Goal: Transaction & Acquisition: Purchase product/service

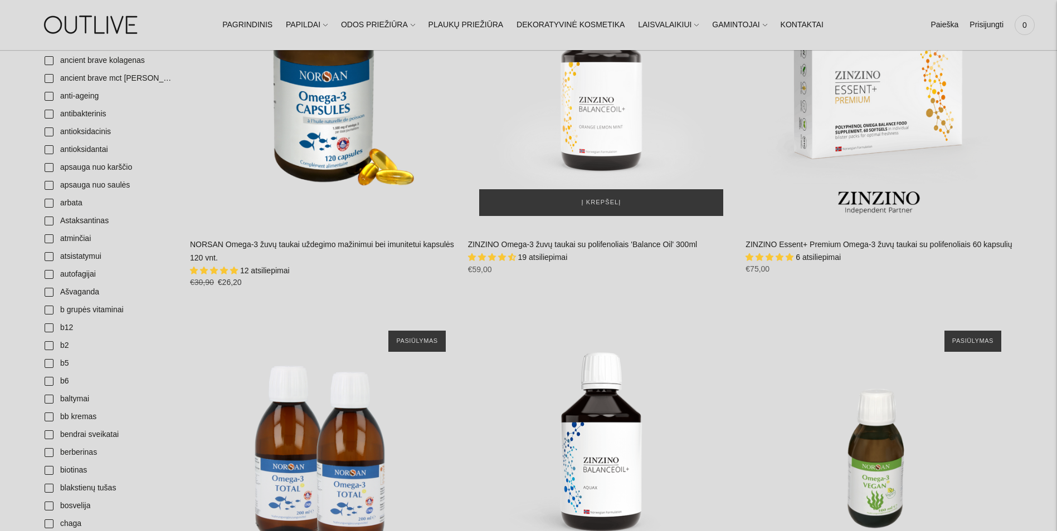
scroll to position [279, 0]
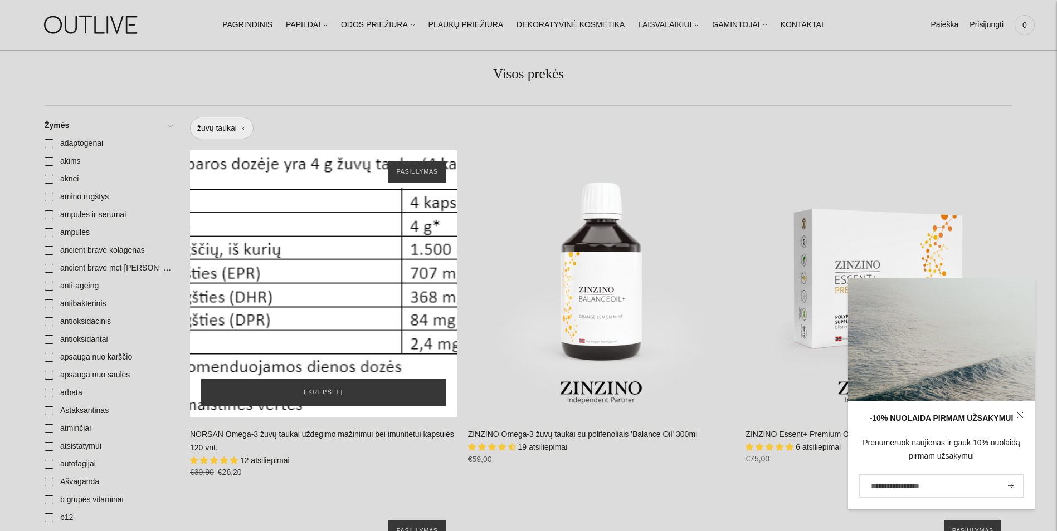
scroll to position [111, 0]
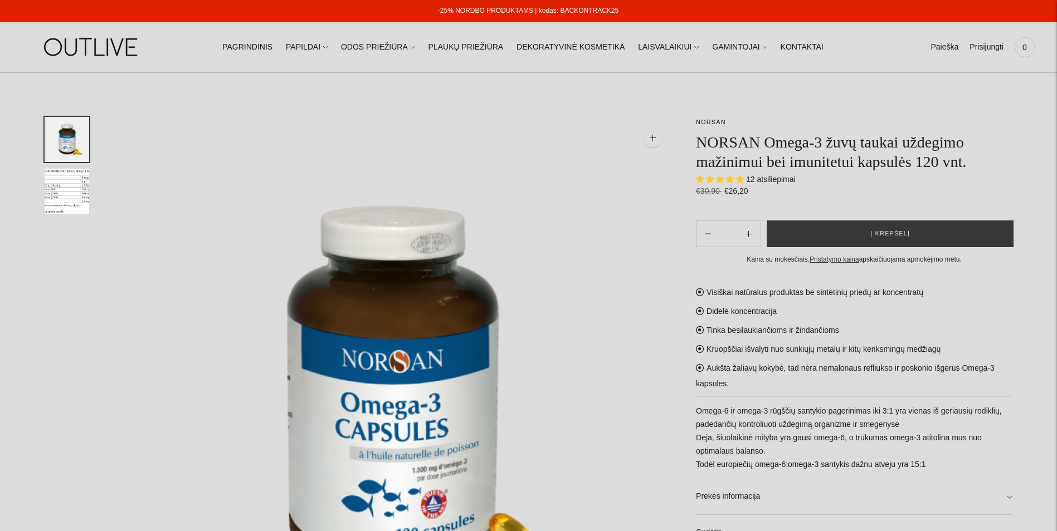
select select "**********"
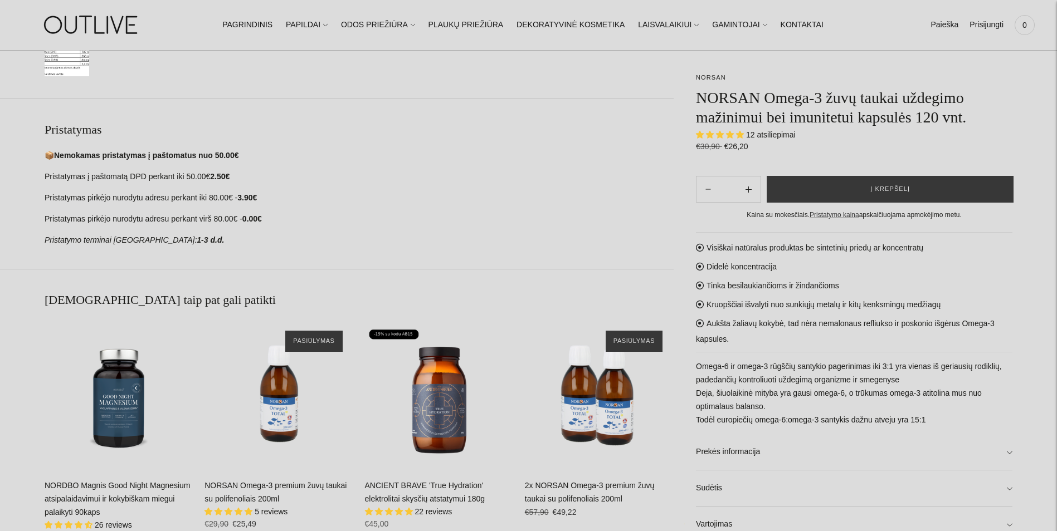
scroll to position [780, 0]
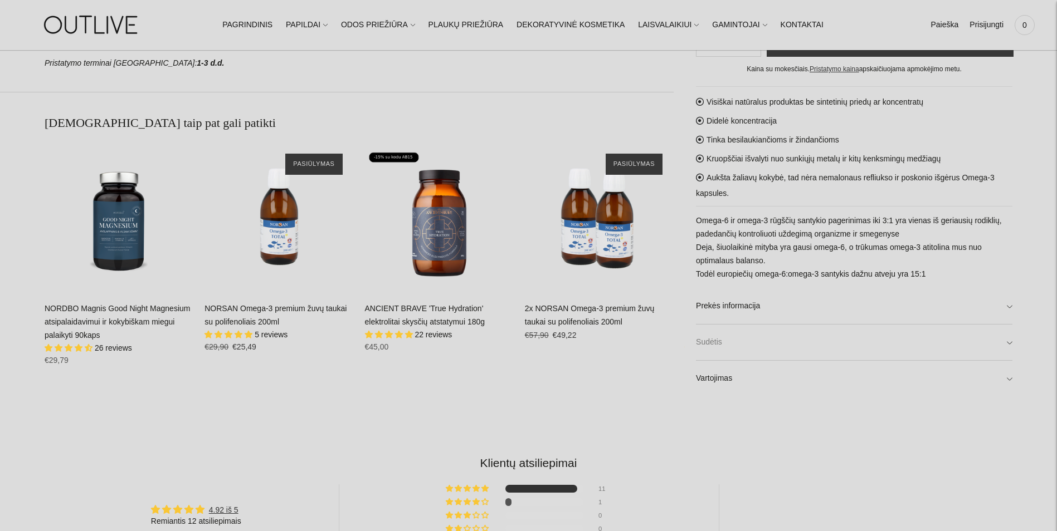
click at [823, 355] on link "Sudėtis" at bounding box center [854, 343] width 316 height 36
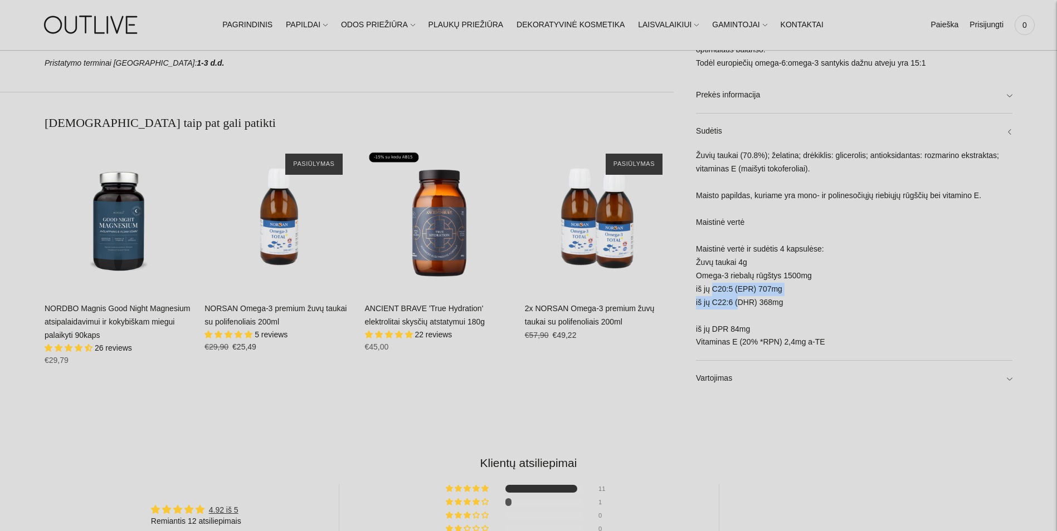
drag, startPoint x: 714, startPoint y: 294, endPoint x: 735, endPoint y: 298, distance: 22.1
click at [735, 298] on div "Žuvių taukai (70.8%); želatina; drėkiklis: glicerolis; antioksidantas: rozmarin…" at bounding box center [854, 255] width 316 height 211
drag, startPoint x: 735, startPoint y: 298, endPoint x: 721, endPoint y: 306, distance: 16.5
click at [719, 302] on div "Žuvių taukai (70.8%); želatina; drėkiklis: glicerolis; antioksidantas: rozmarin…" at bounding box center [854, 255] width 316 height 211
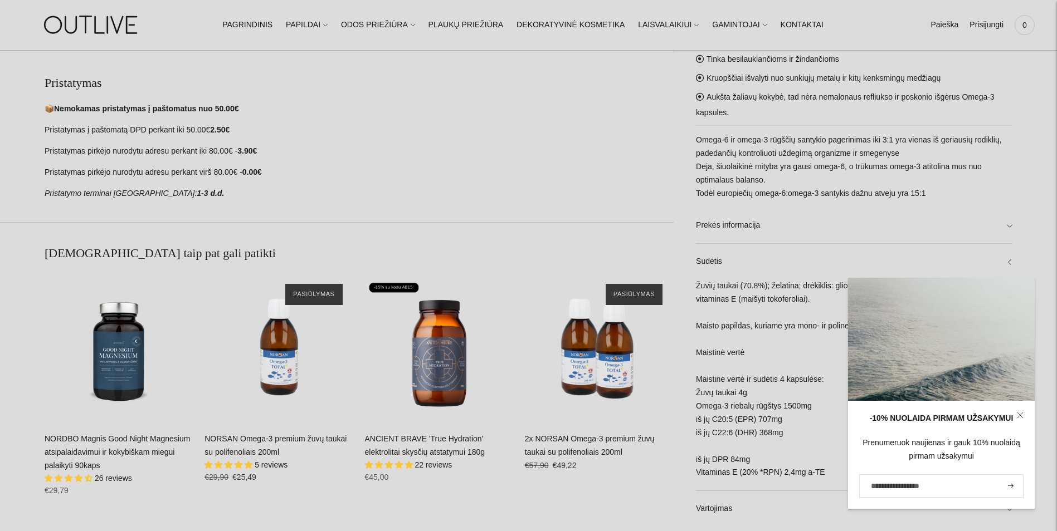
scroll to position [669, 0]
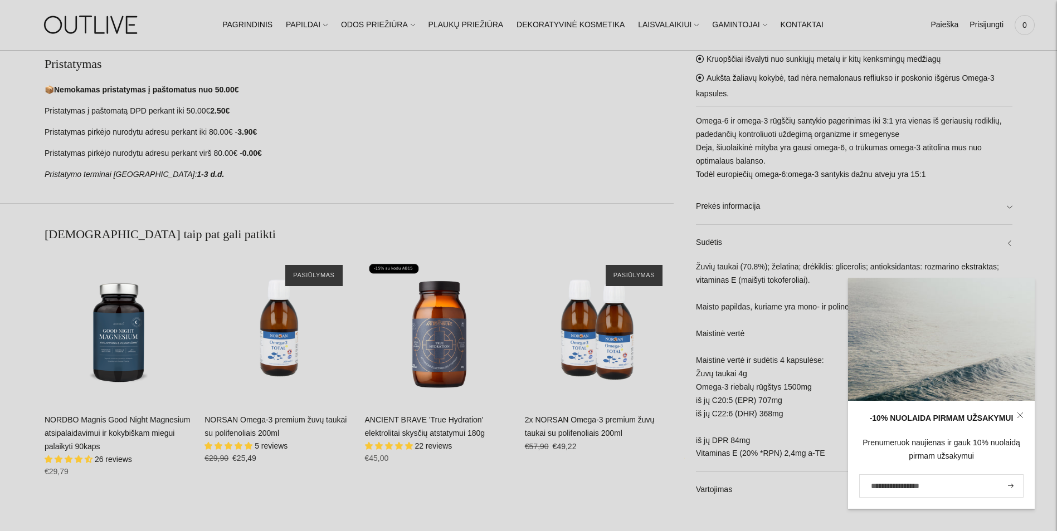
click at [1019, 413] on icon at bounding box center [1020, 415] width 7 height 7
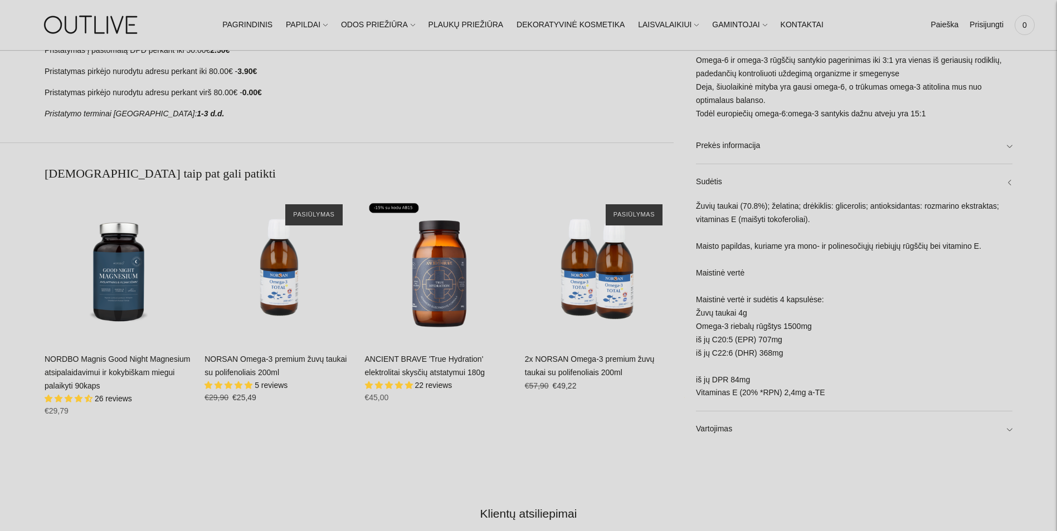
scroll to position [836, 0]
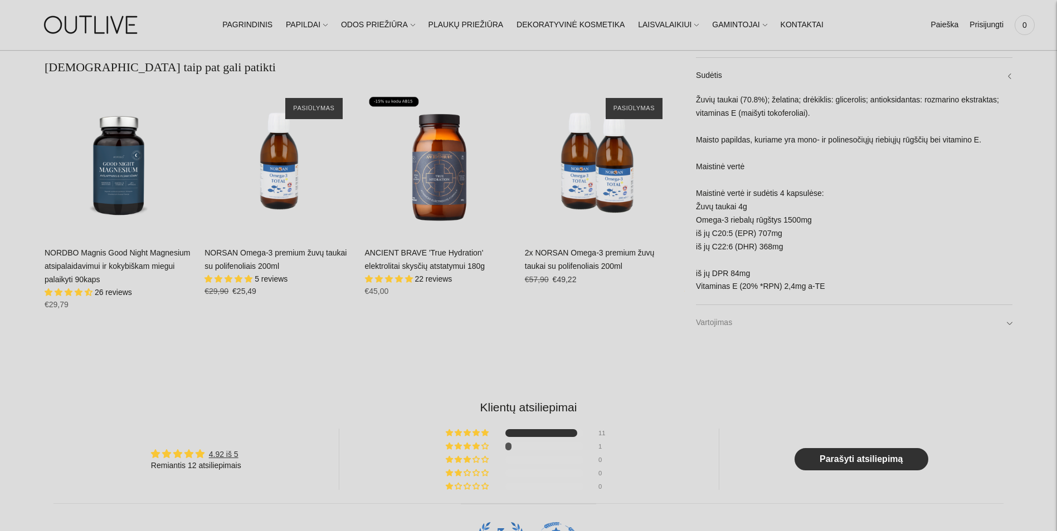
click at [1001, 322] on link "Vartojimas" at bounding box center [854, 324] width 316 height 36
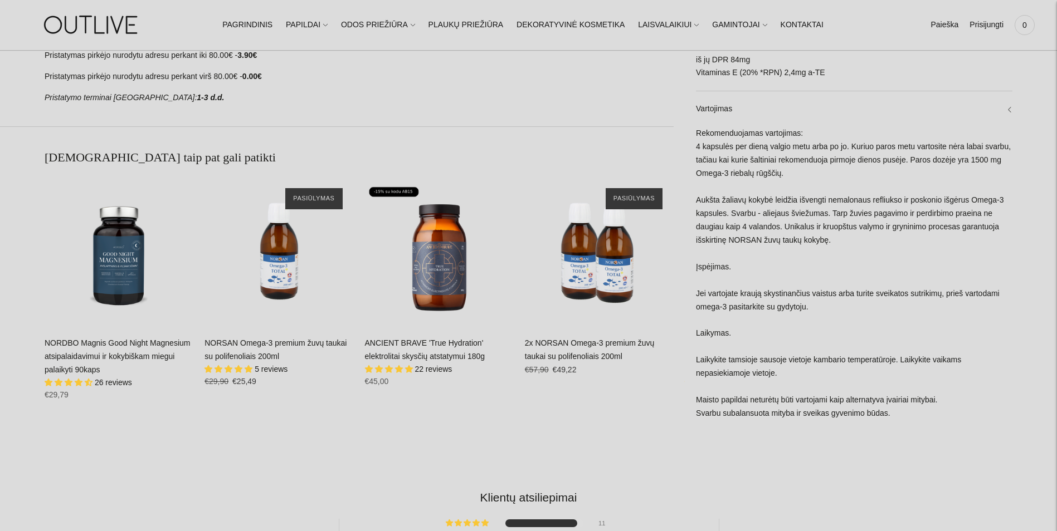
scroll to position [724, 0]
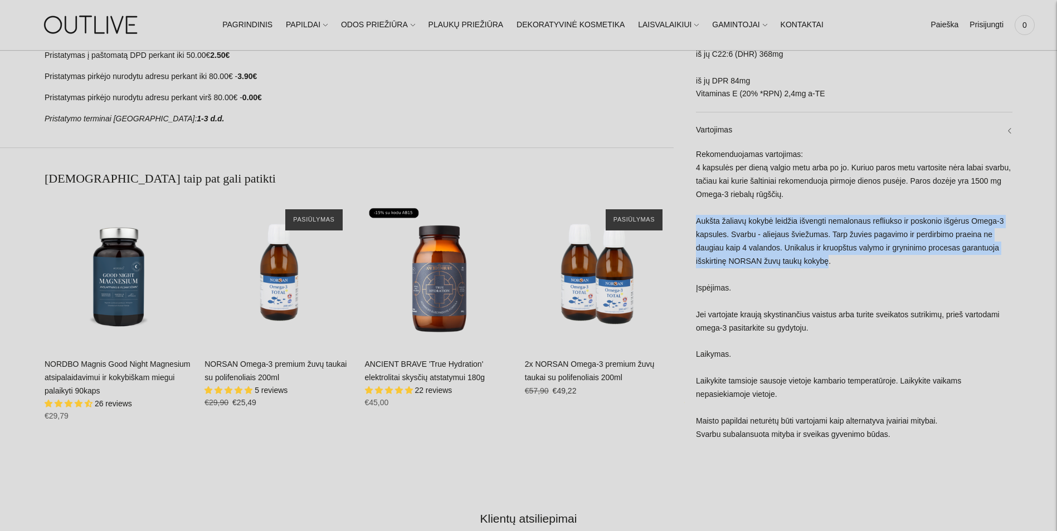
drag, startPoint x: 696, startPoint y: 225, endPoint x: 827, endPoint y: 262, distance: 136.3
click at [827, 262] on div "Rekomenduojamas vartojimas: 4 kapsulės per dieną valgio metu arba po jo. Kuriuo…" at bounding box center [854, 300] width 316 height 305
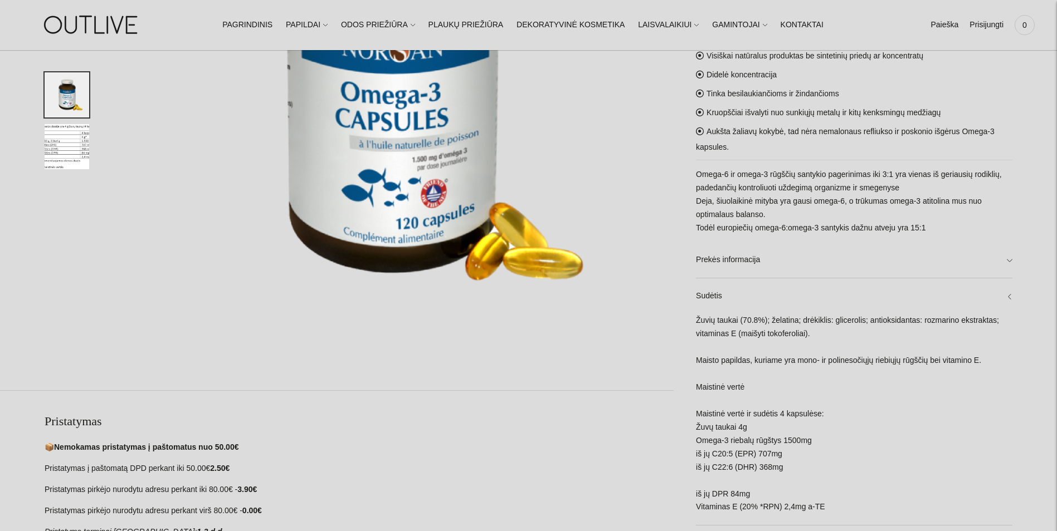
scroll to position [223, 0]
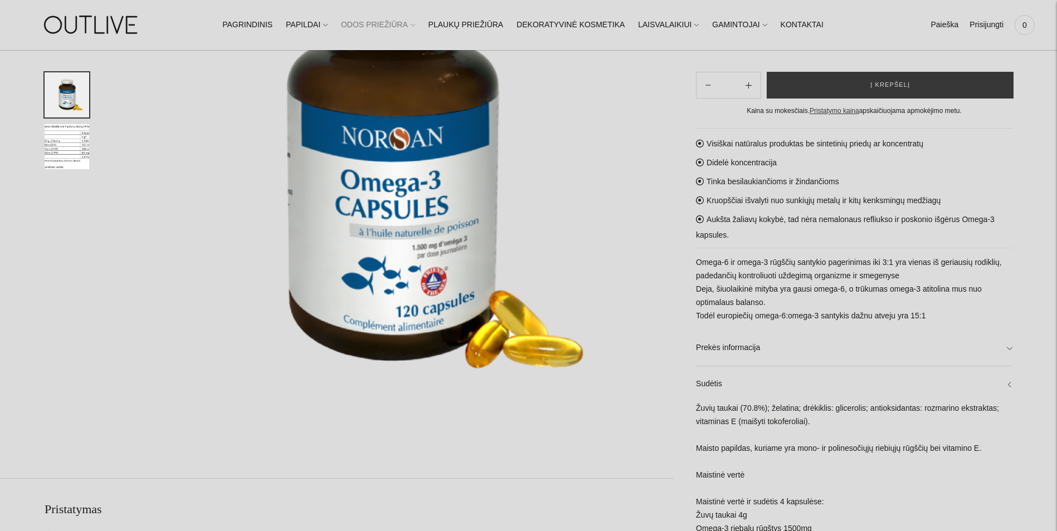
click at [415, 24] on link "ODOS PRIEŽIŪRA" at bounding box center [378, 25] width 74 height 25
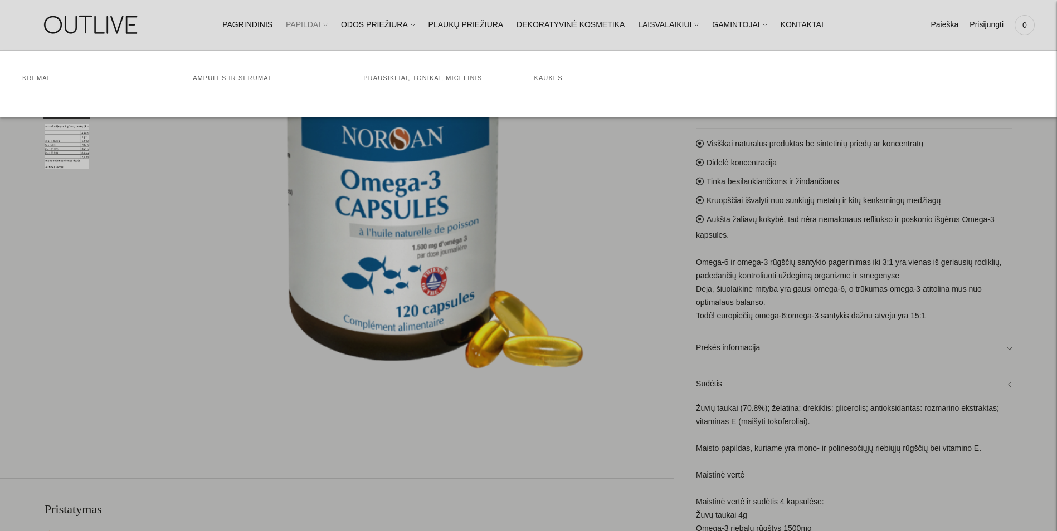
click at [316, 21] on link "PAPILDAI" at bounding box center [307, 25] width 42 height 25
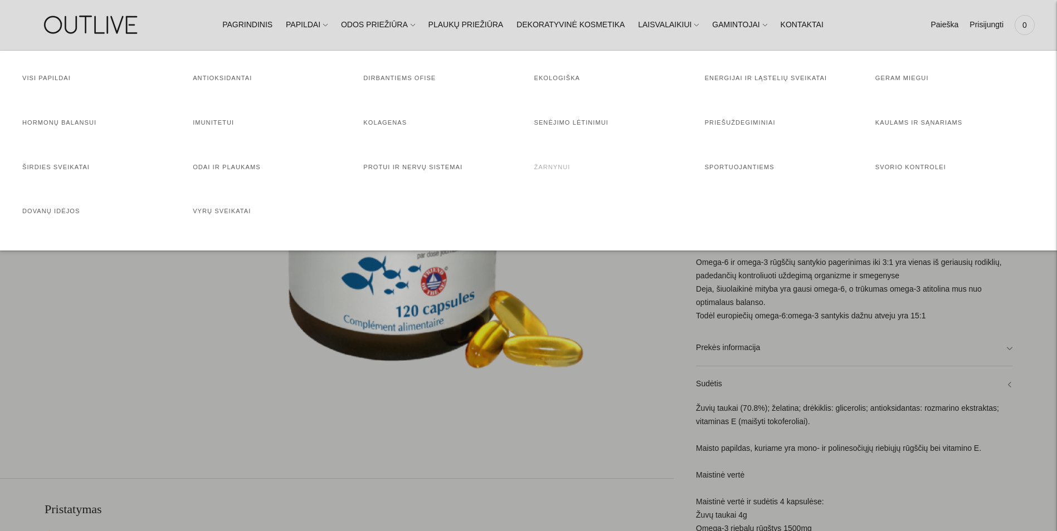
click at [557, 165] on link "Žarnynui" at bounding box center [552, 167] width 36 height 7
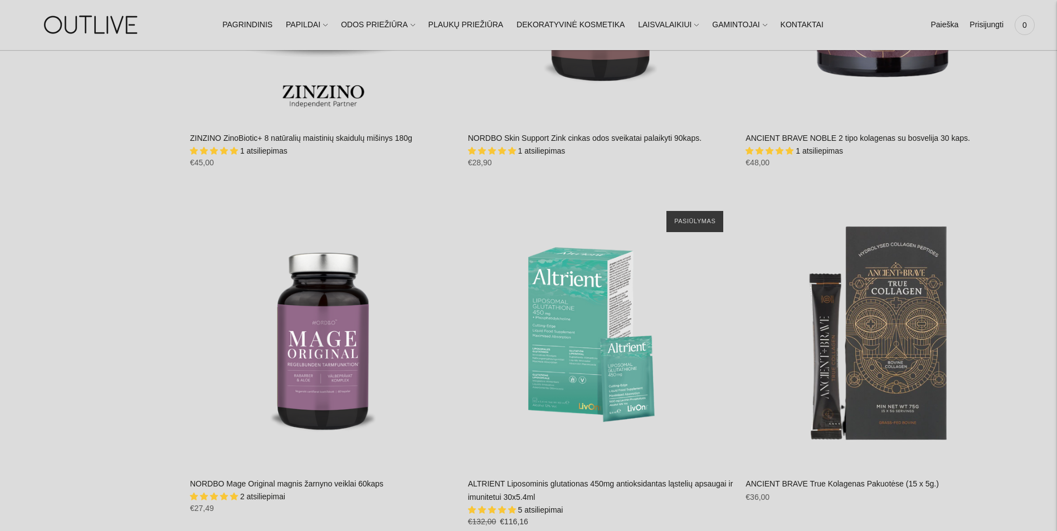
scroll to position [2618, 0]
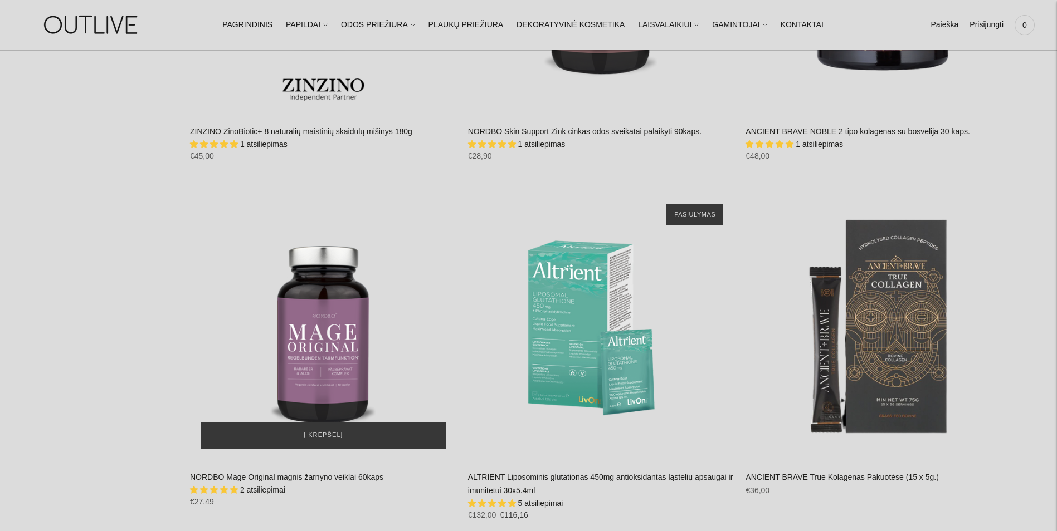
click at [334, 305] on img "NORDBO Mage Original magnis žarnyno veiklai 60kaps\a" at bounding box center [323, 326] width 267 height 267
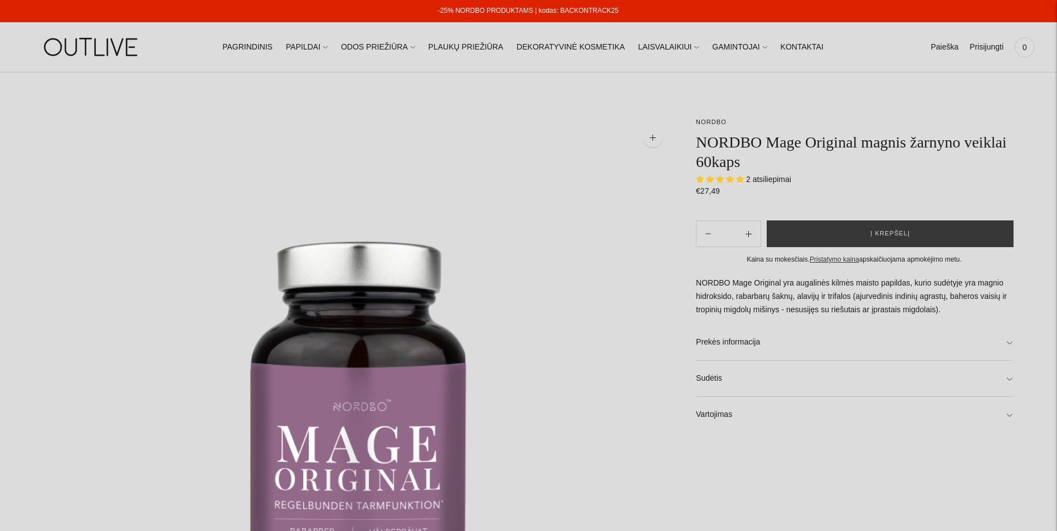
select select "**********"
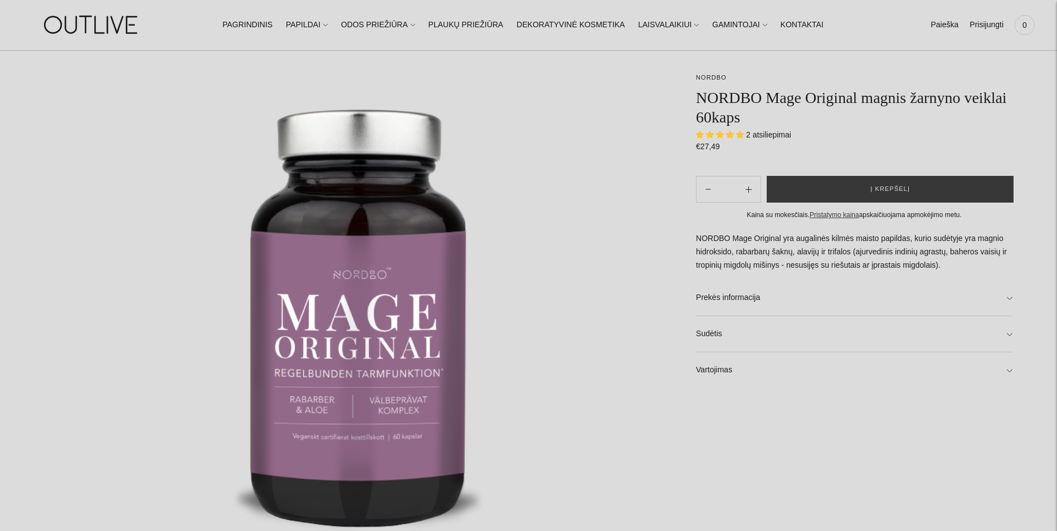
scroll to position [167, 0]
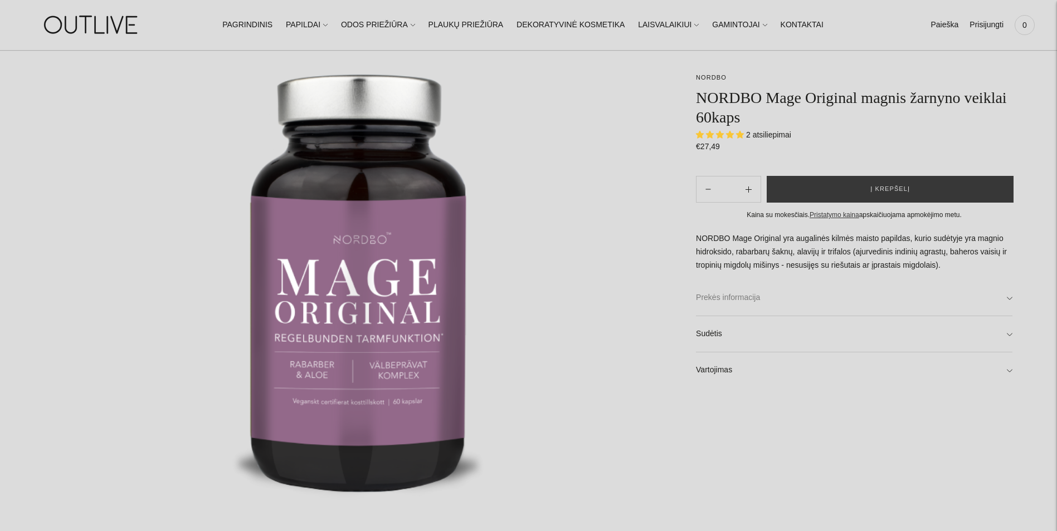
click at [998, 296] on link "Prekės informacija" at bounding box center [854, 298] width 316 height 36
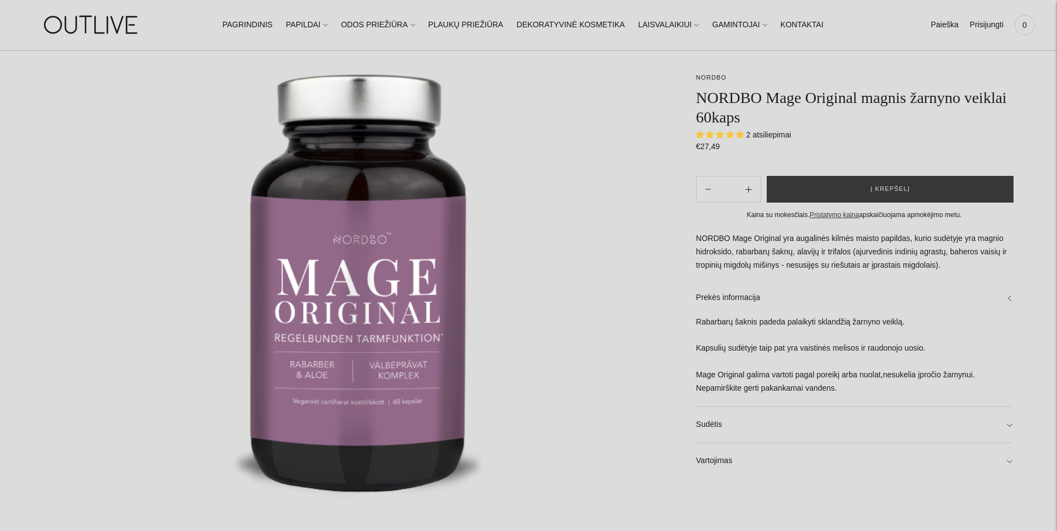
click at [1006, 414] on link "Sudėtis" at bounding box center [854, 425] width 316 height 36
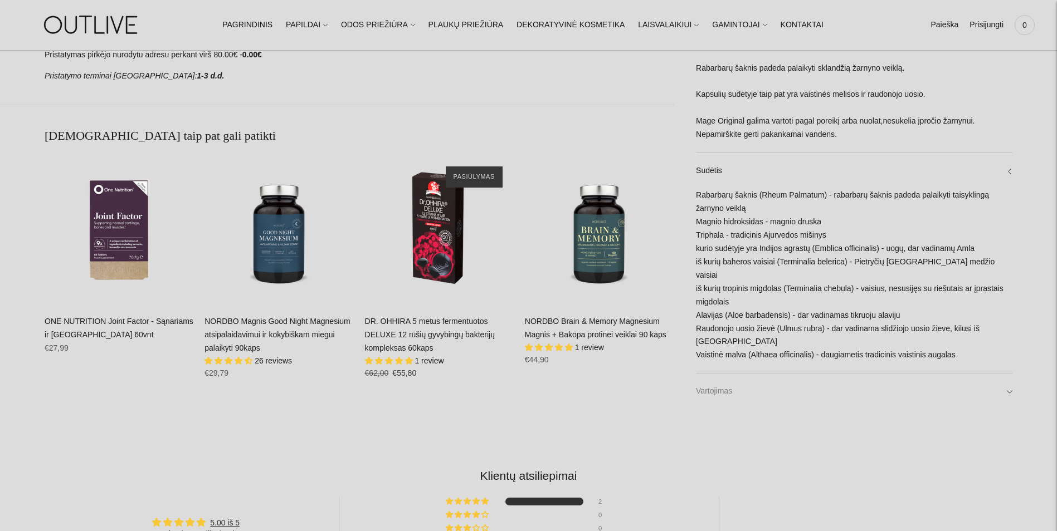
scroll to position [836, 0]
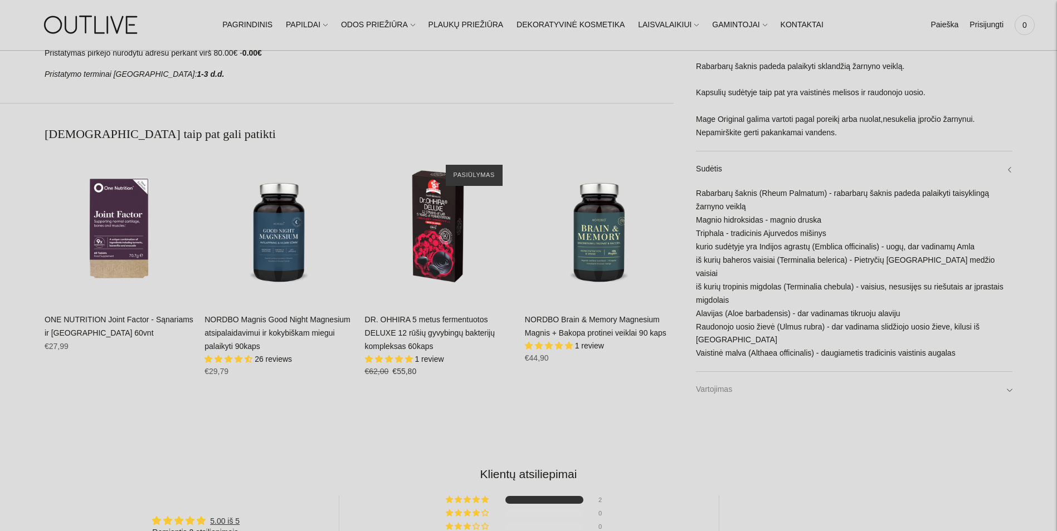
click at [1011, 392] on link "Vartojimas" at bounding box center [854, 391] width 316 height 36
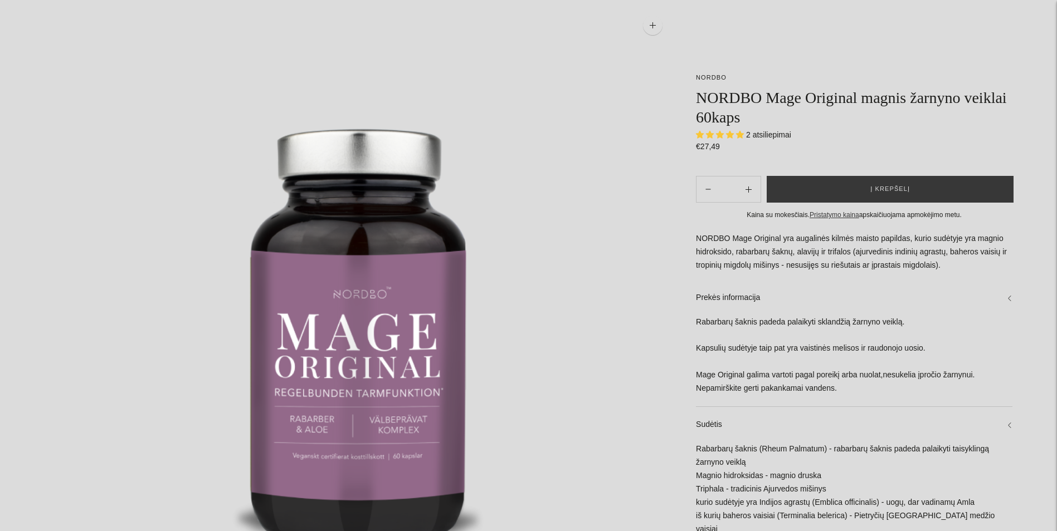
scroll to position [0, 0]
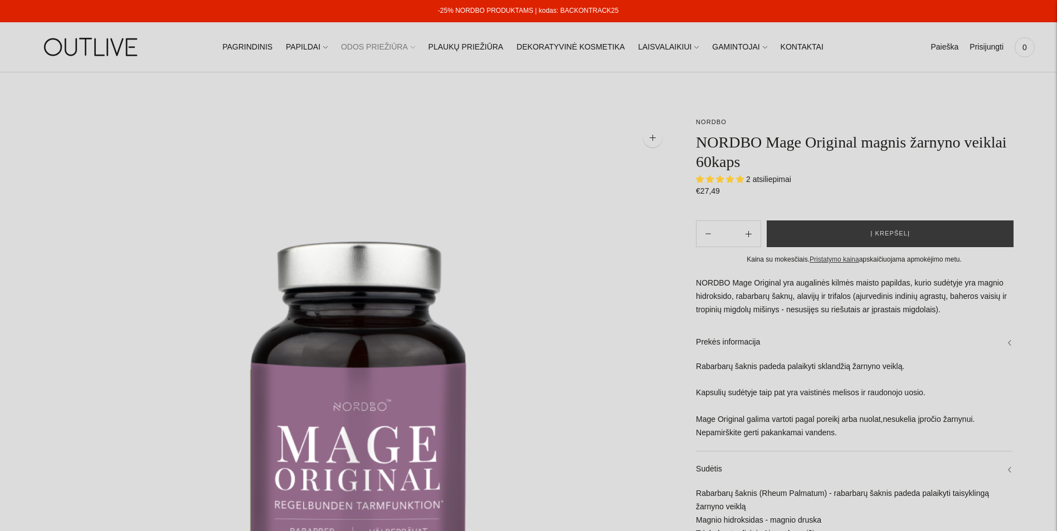
click at [407, 45] on link "ODOS PRIEŽIŪRA" at bounding box center [378, 47] width 74 height 25
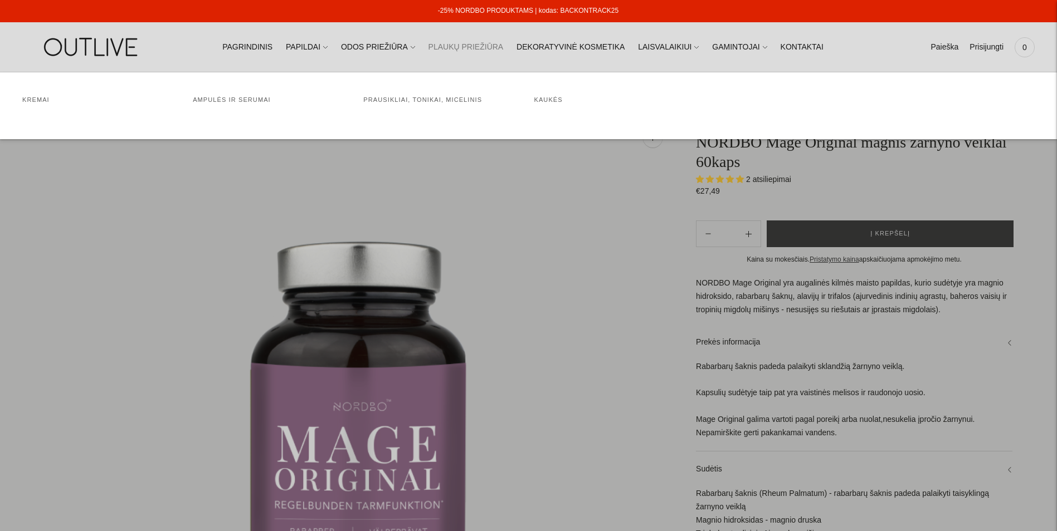
click at [482, 41] on link "PLAUKŲ PRIEŽIŪRA" at bounding box center [465, 47] width 75 height 25
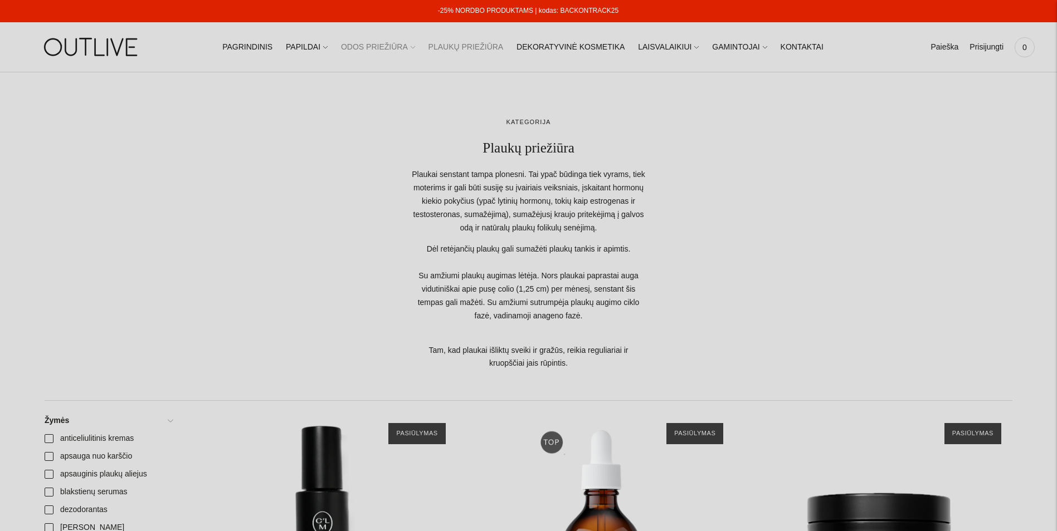
click at [409, 45] on link "ODOS PRIEŽIŪRA" at bounding box center [378, 47] width 74 height 25
click at [413, 50] on link "ODOS PRIEŽIŪRA" at bounding box center [378, 47] width 74 height 25
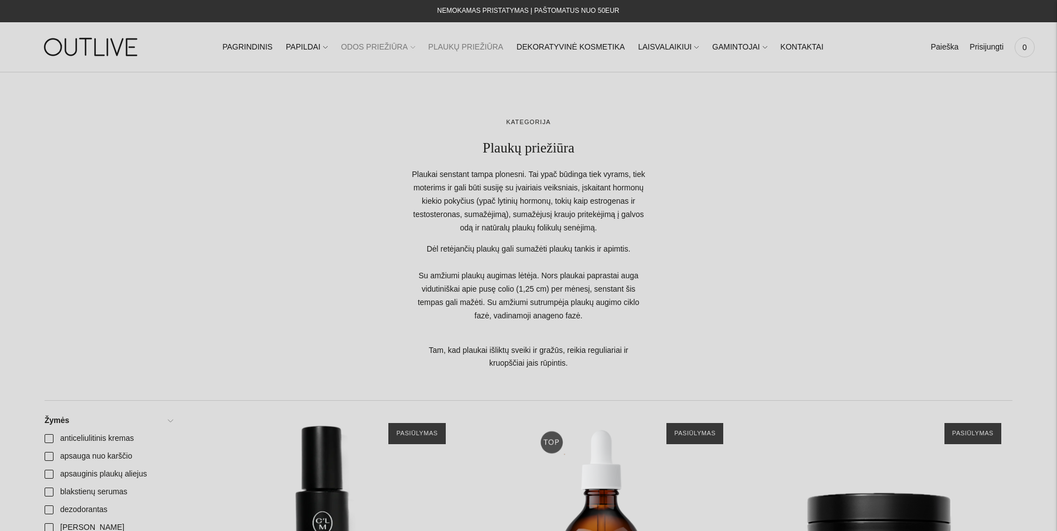
click at [415, 46] on link "ODOS PRIEŽIŪRA" at bounding box center [378, 47] width 74 height 25
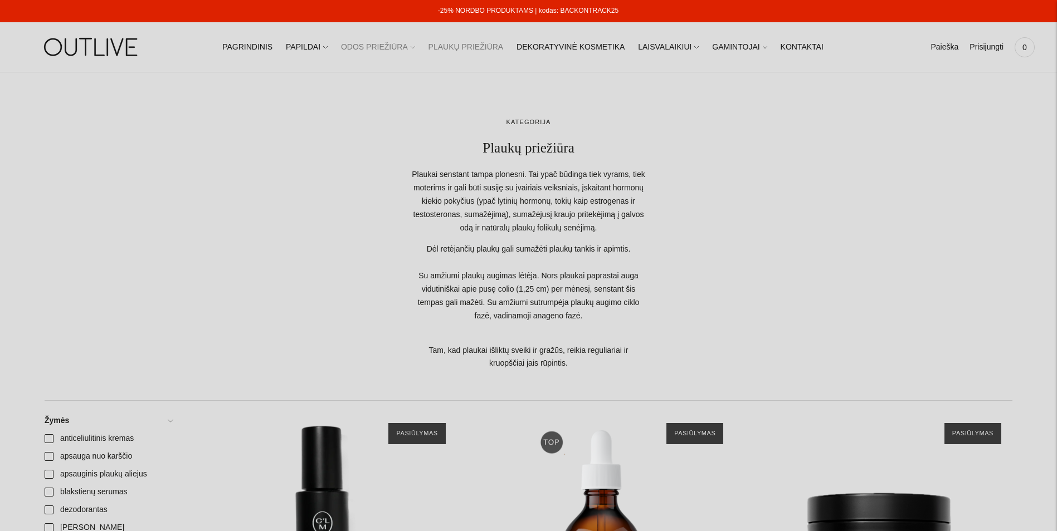
click at [409, 46] on link "ODOS PRIEŽIŪRA" at bounding box center [378, 47] width 74 height 25
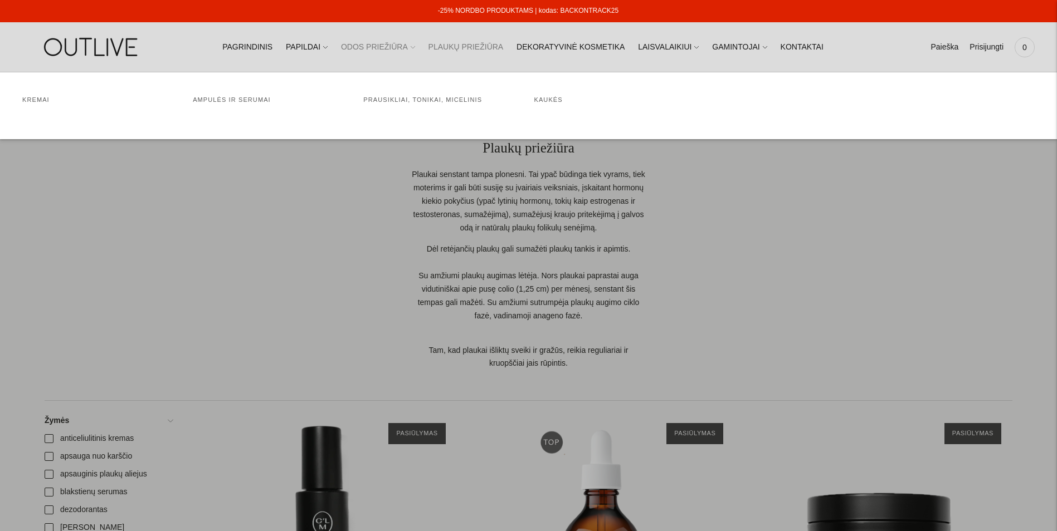
click at [404, 48] on link "ODOS PRIEŽIŪRA" at bounding box center [378, 47] width 74 height 25
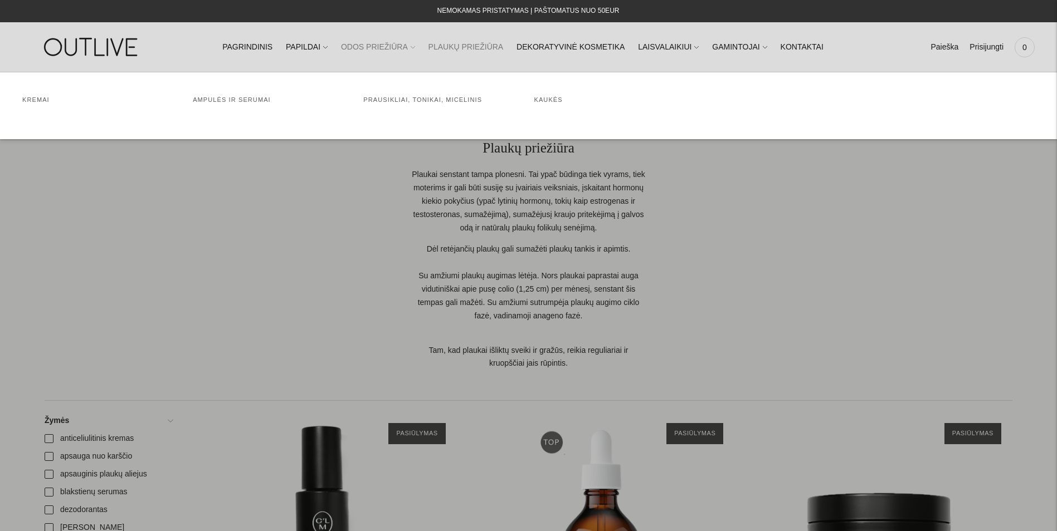
click at [402, 47] on link "ODOS PRIEŽIŪRA" at bounding box center [378, 47] width 74 height 25
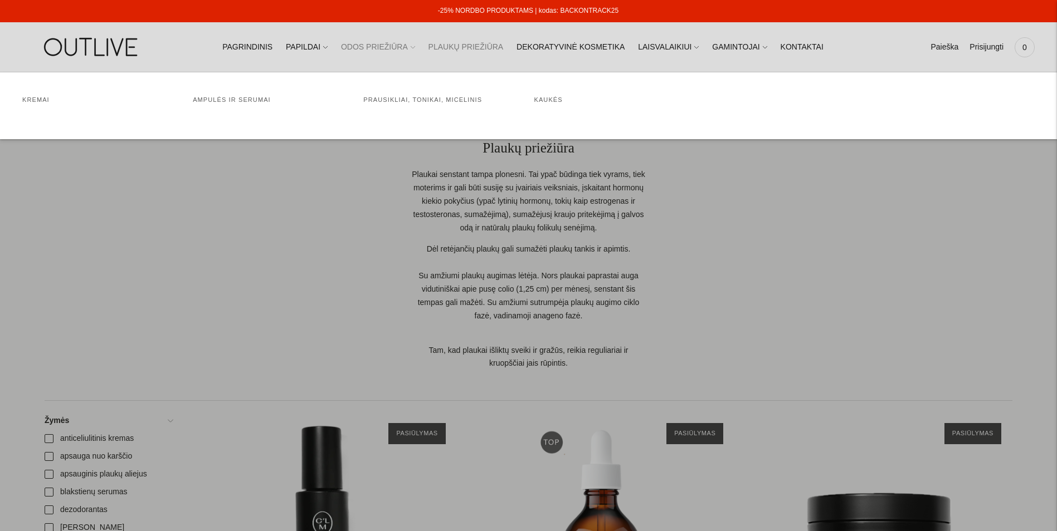
click at [415, 45] on link "ODOS PRIEŽIŪRA" at bounding box center [378, 47] width 74 height 25
click at [328, 46] on link "PAPILDAI" at bounding box center [307, 47] width 42 height 25
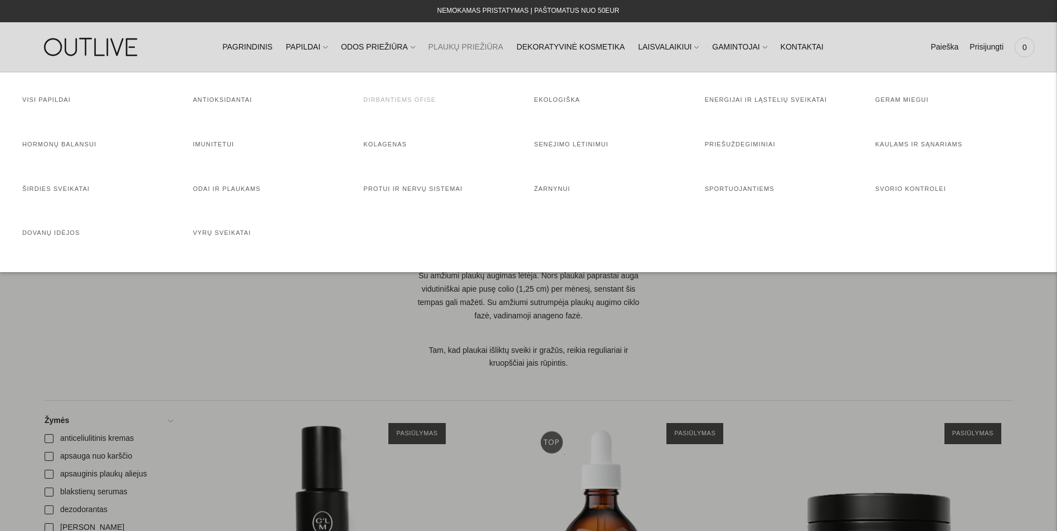
click at [397, 101] on link "Dirbantiems ofise" at bounding box center [399, 99] width 72 height 7
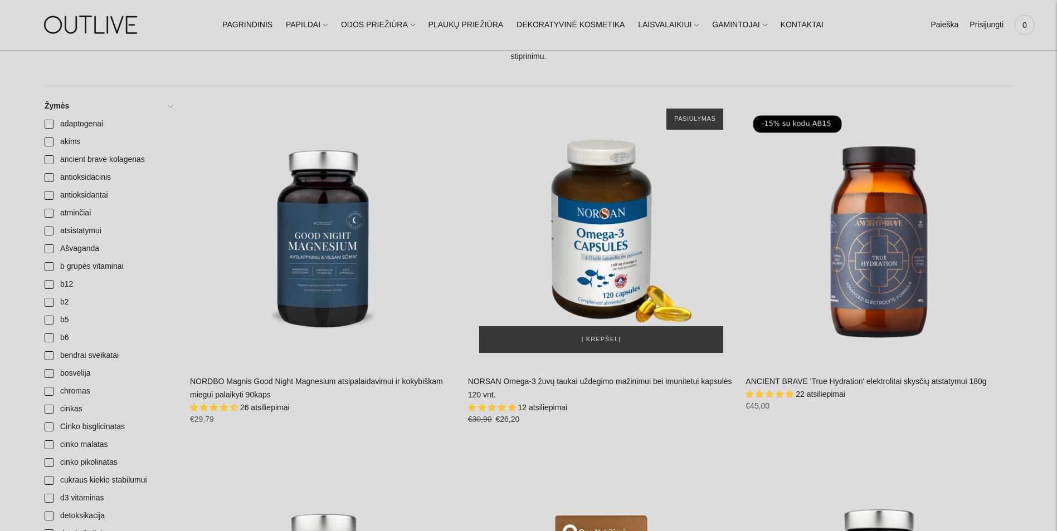
scroll to position [56, 0]
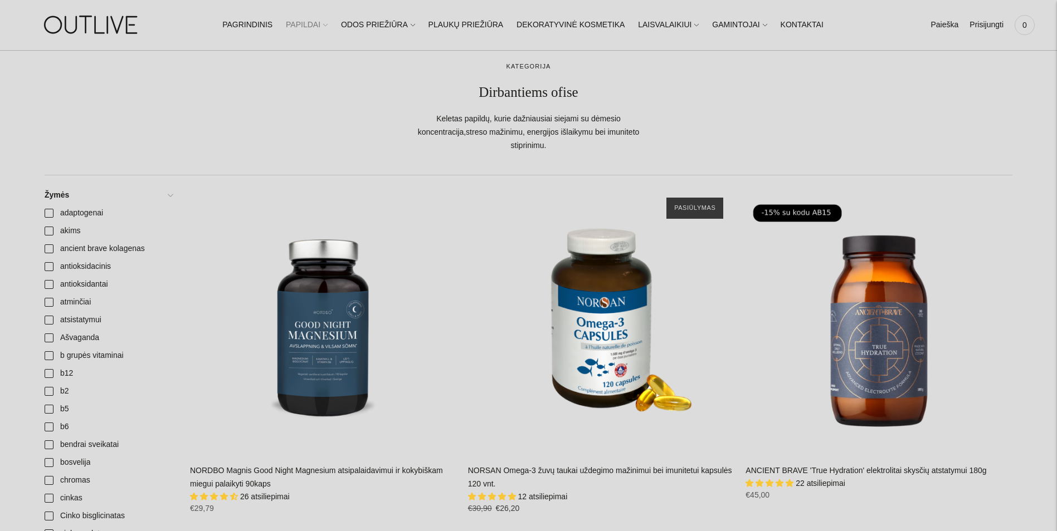
click at [328, 19] on span at bounding box center [325, 25] width 4 height 12
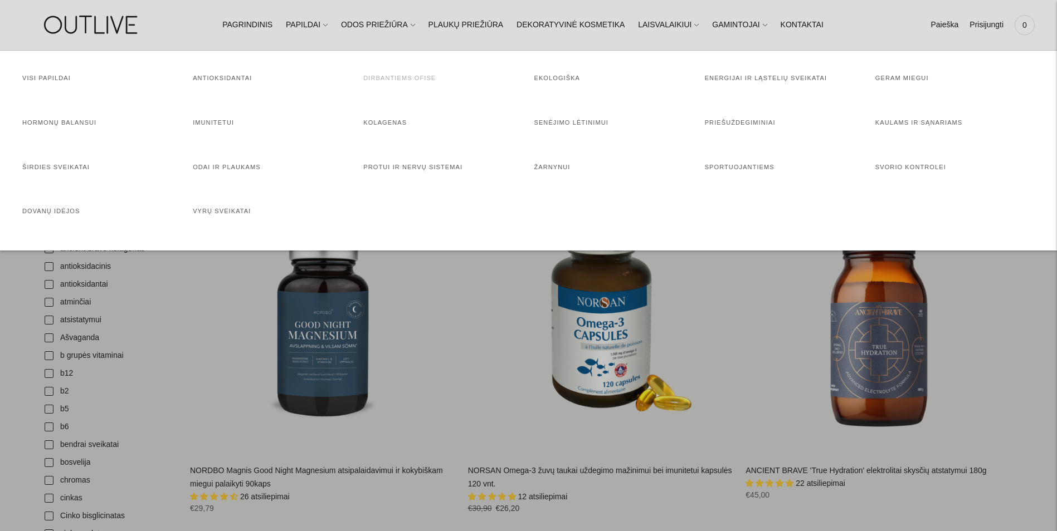
click at [401, 75] on link "Dirbantiems ofise" at bounding box center [399, 78] width 72 height 7
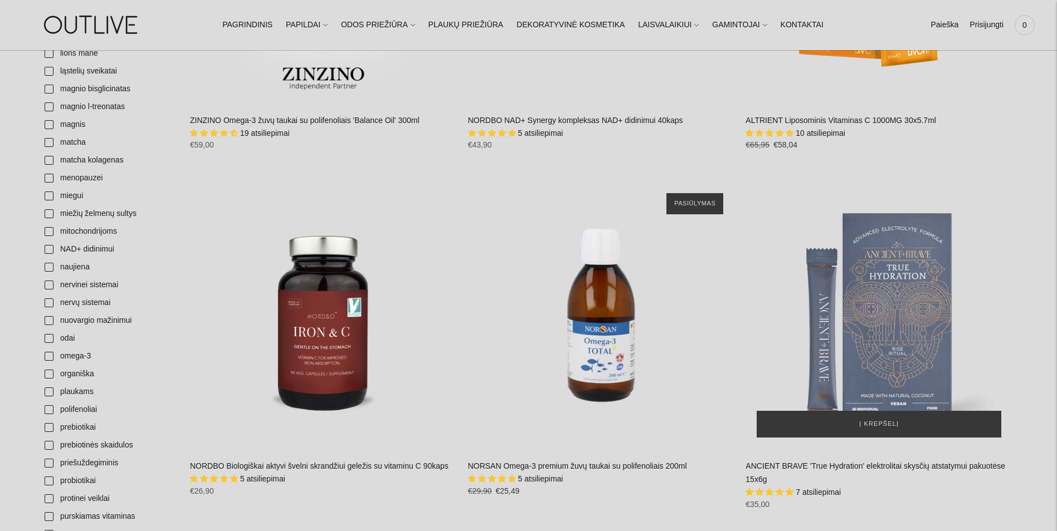
scroll to position [1226, 0]
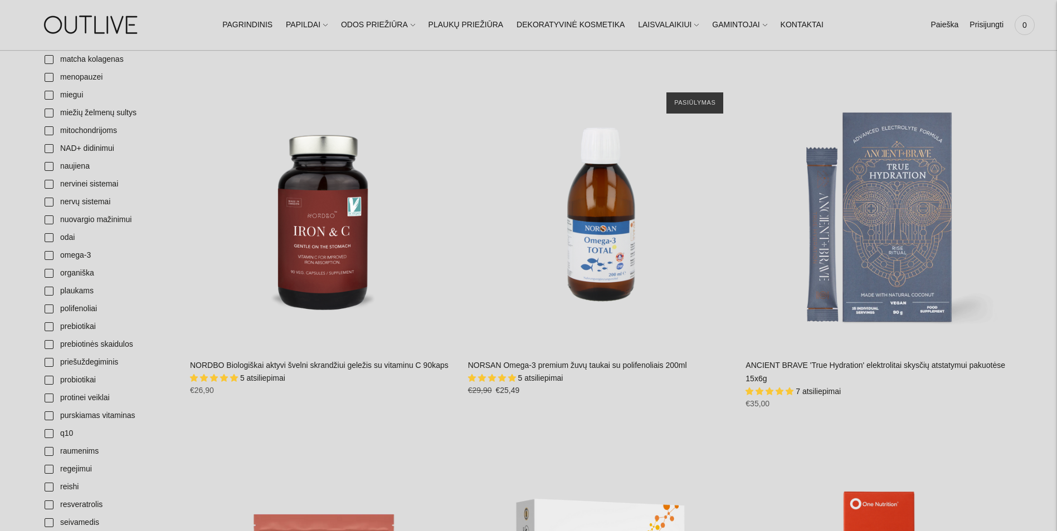
drag, startPoint x: 969, startPoint y: 343, endPoint x: 1047, endPoint y: 378, distance: 85.8
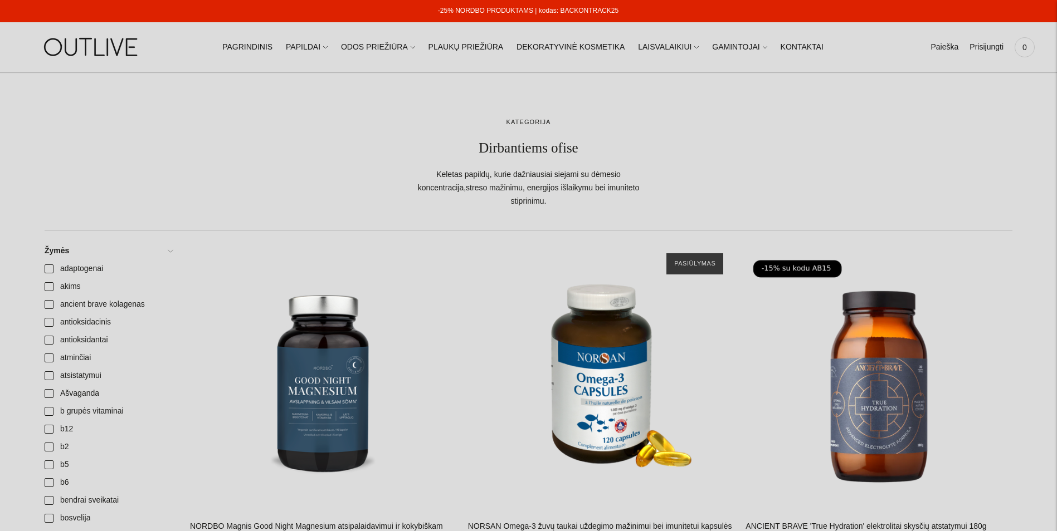
scroll to position [223, 0]
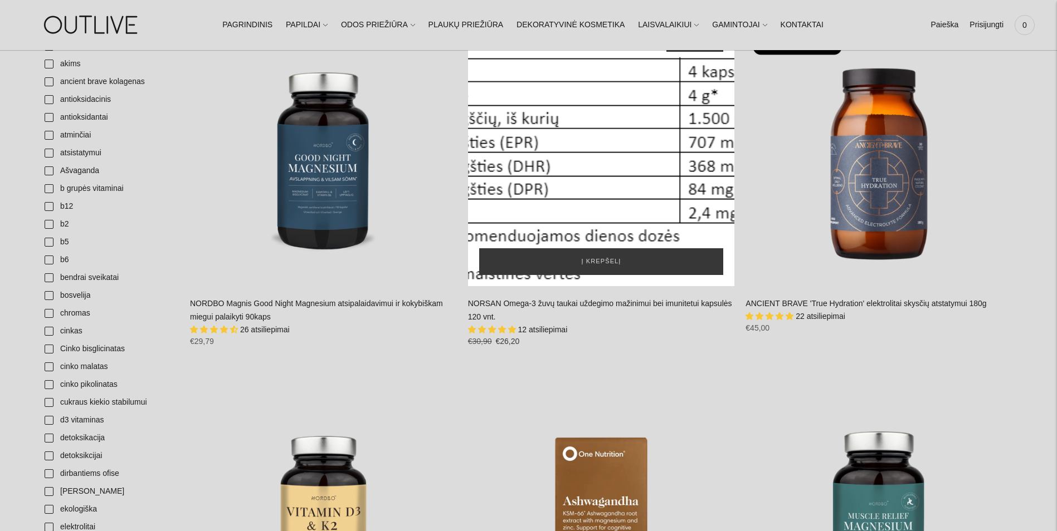
click at [614, 127] on div "NORSAN Omega-3 žuvų taukai uždegimo mažinimui bei imunitetui kapsulės 120 vnt.\a" at bounding box center [601, 152] width 267 height 267
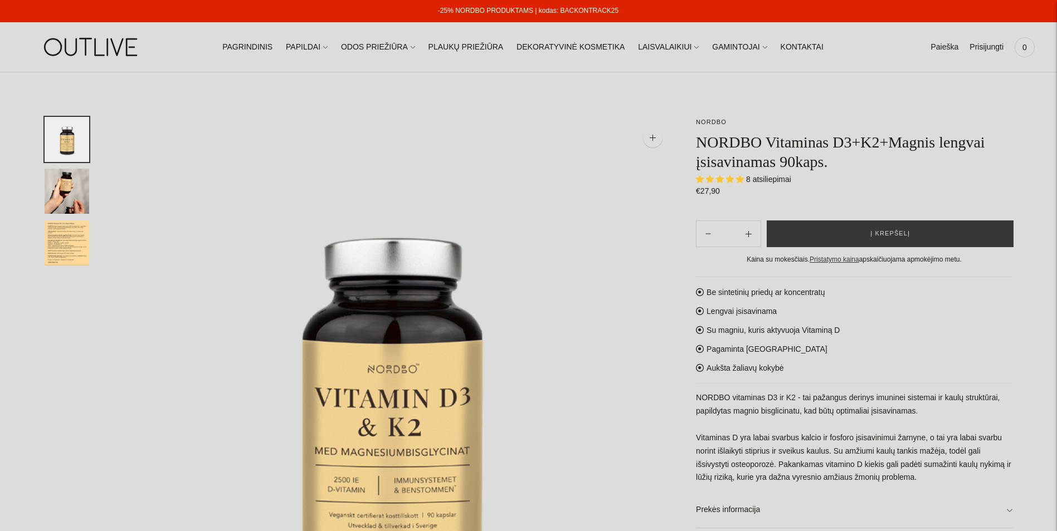
select select "**********"
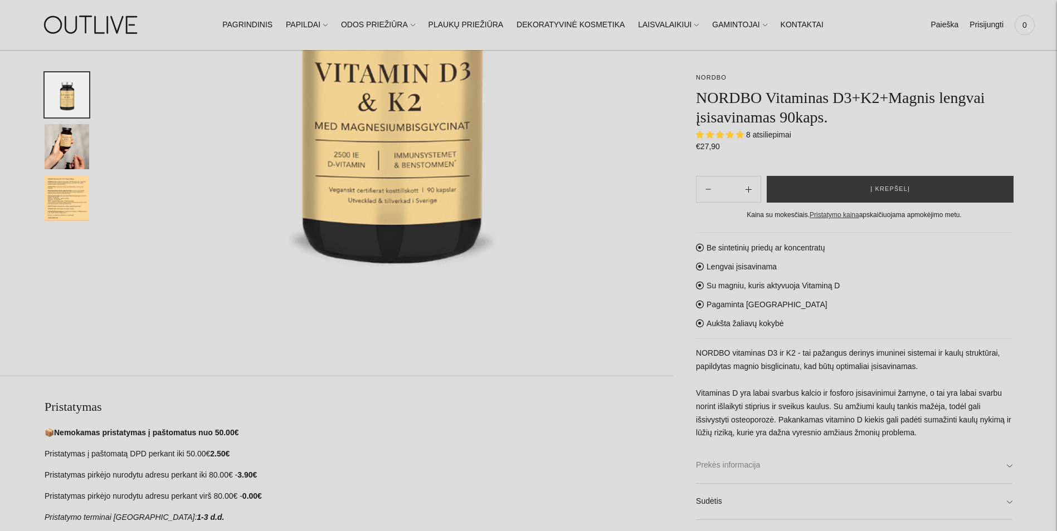
scroll to position [390, 0]
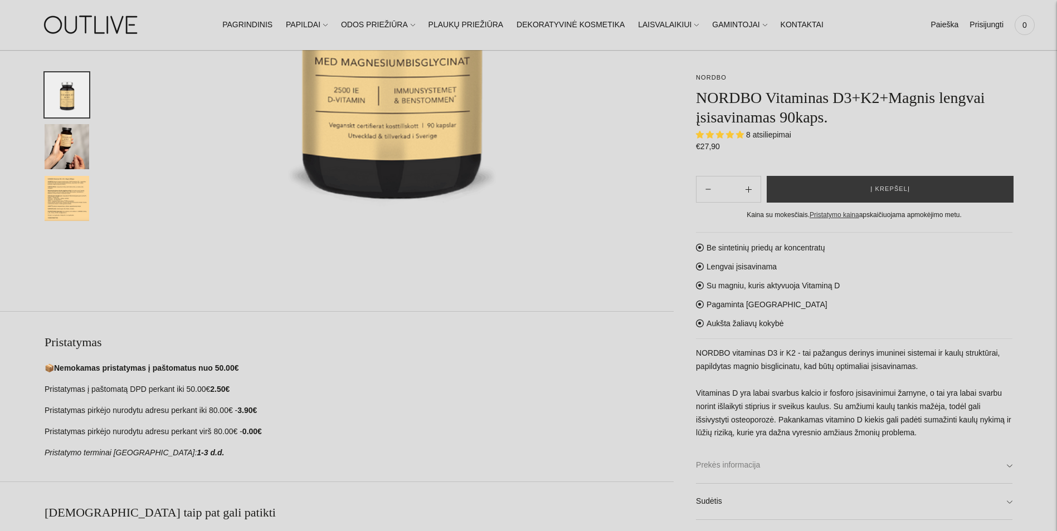
click at [962, 471] on link "Prekės informacija" at bounding box center [854, 466] width 316 height 36
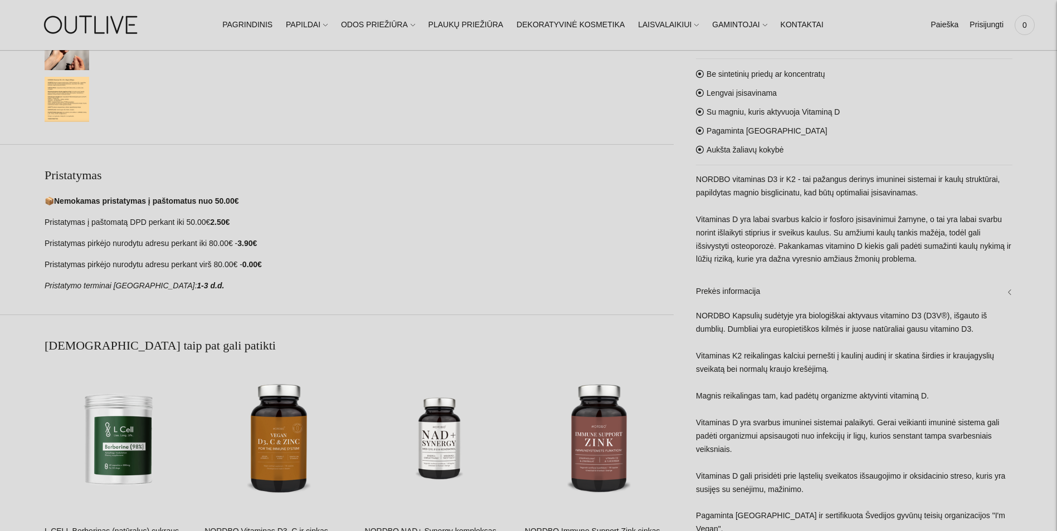
scroll to position [669, 0]
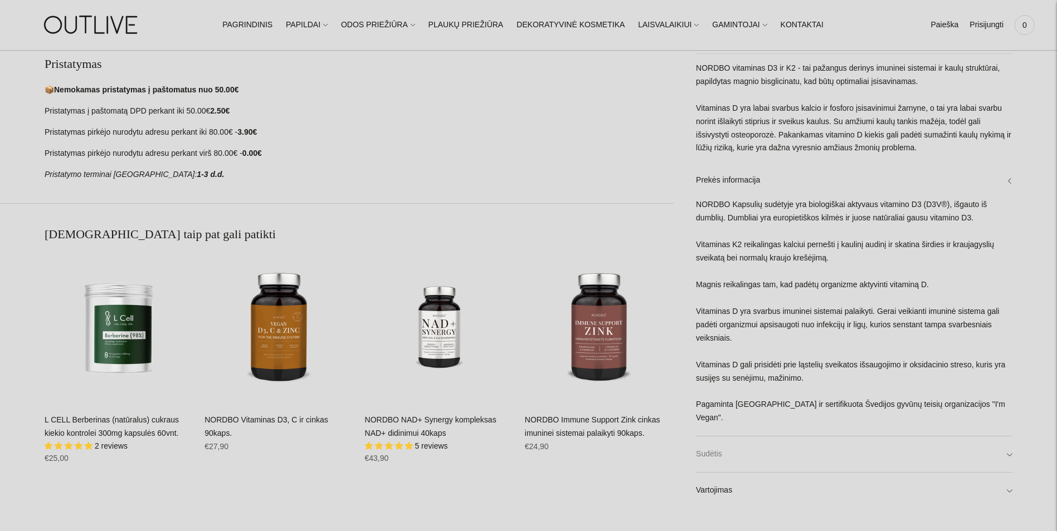
click at [950, 455] on link "Sudėtis" at bounding box center [854, 455] width 316 height 36
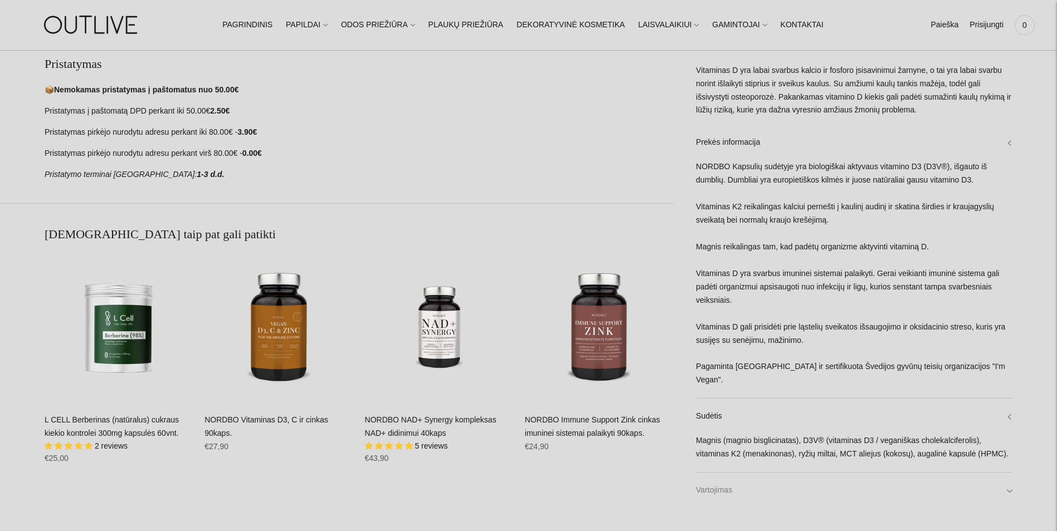
click at [858, 481] on link "Vartojimas" at bounding box center [854, 491] width 316 height 36
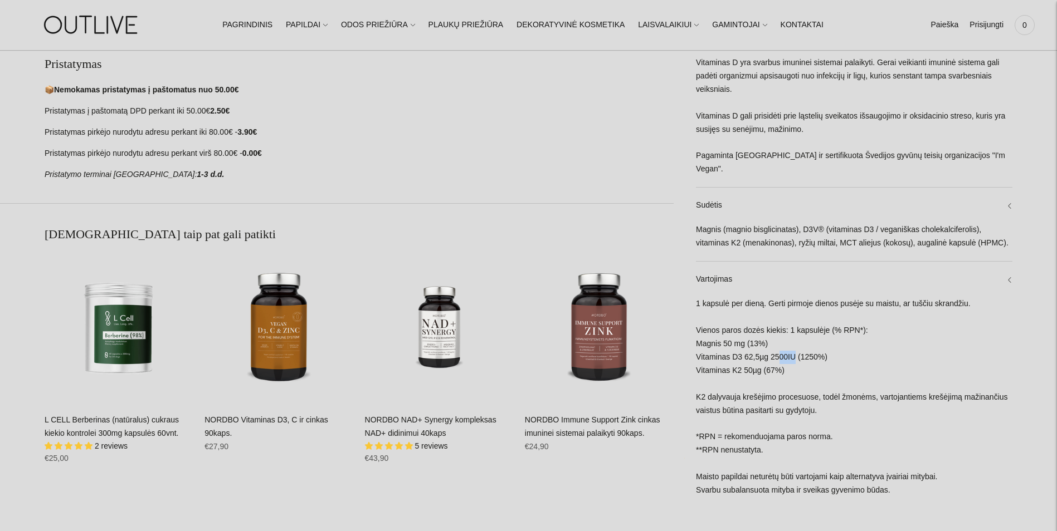
drag, startPoint x: 773, startPoint y: 360, endPoint x: 788, endPoint y: 360, distance: 15.0
click at [788, 360] on div "1 kapsulė per dieną. Gerti pirmoje dienos pusėje su maistu, ar tuščiu skrandžiu…" at bounding box center [854, 402] width 316 height 211
drag, startPoint x: 788, startPoint y: 360, endPoint x: 802, endPoint y: 389, distance: 32.9
click at [802, 389] on div "1 kapsulė per dieną. Gerti pirmoje dienos pusėje su maistu, ar tuščiu skrandžiu…" at bounding box center [854, 402] width 316 height 211
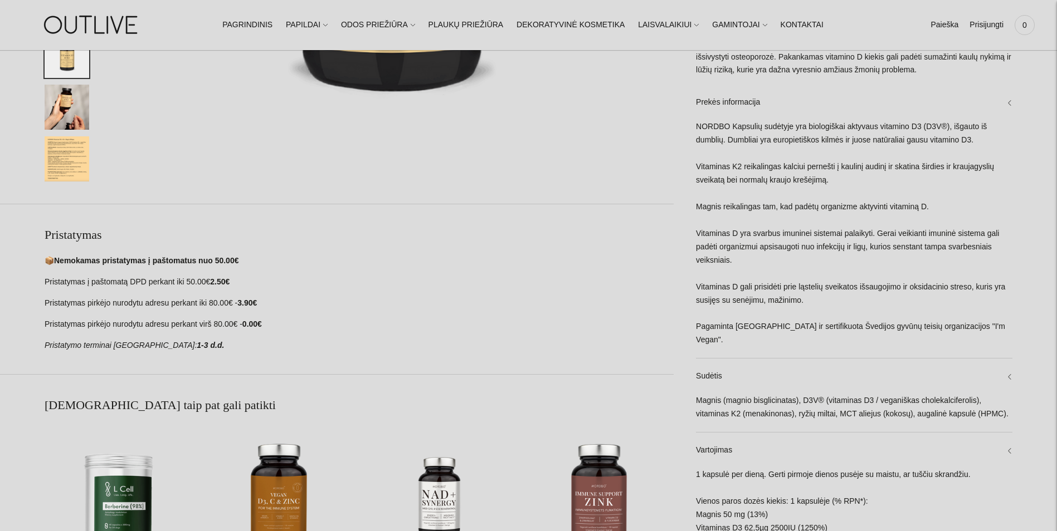
scroll to position [501, 0]
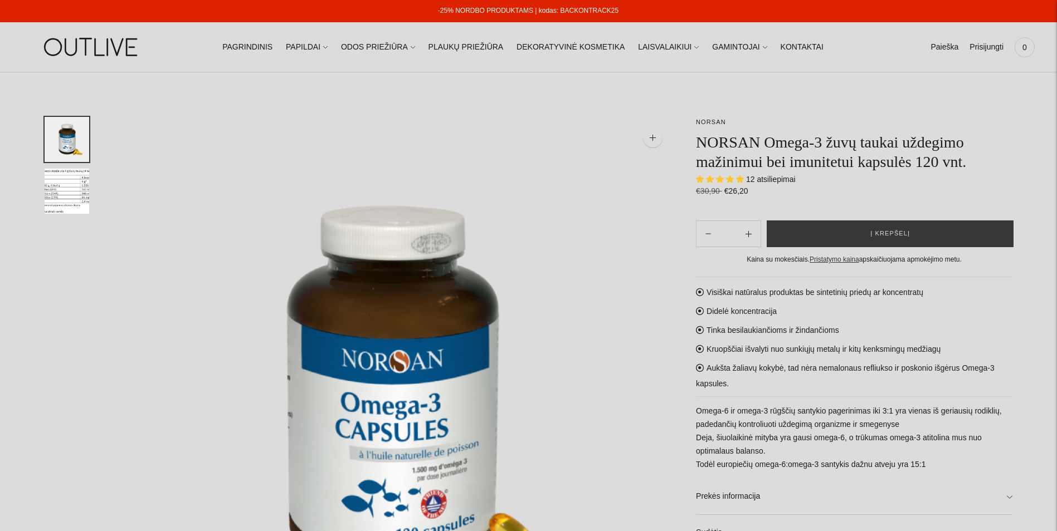
select select "**********"
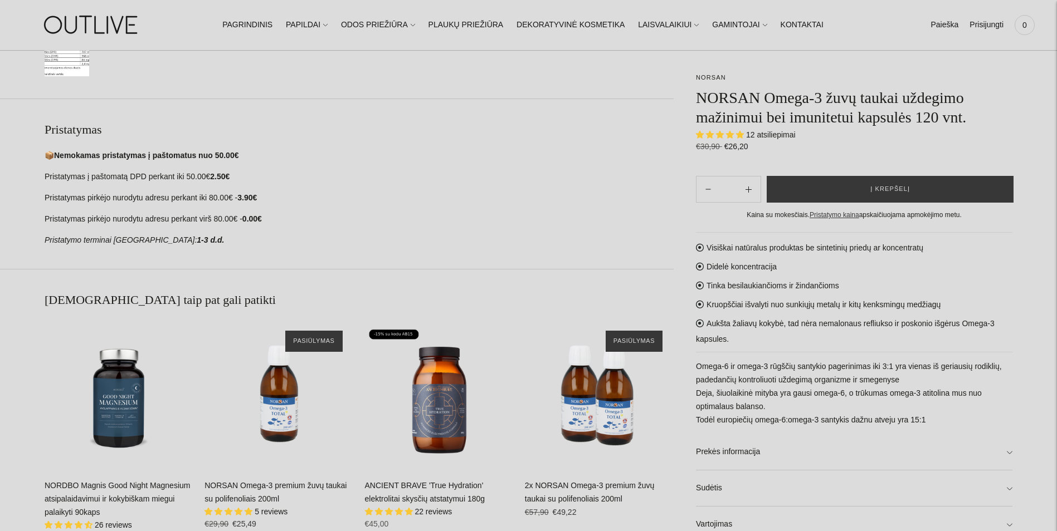
scroll to position [613, 0]
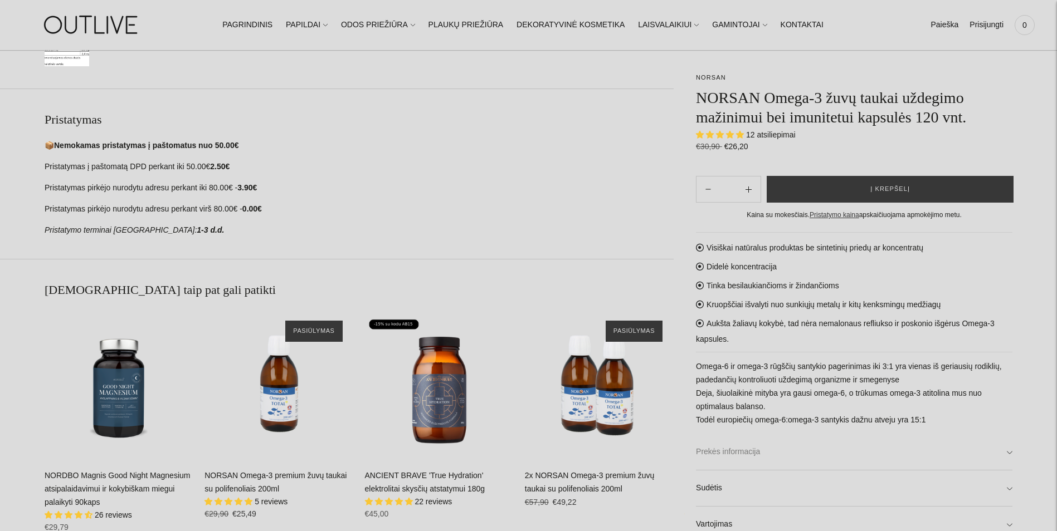
click at [998, 451] on link "Prekės informacija" at bounding box center [854, 453] width 316 height 36
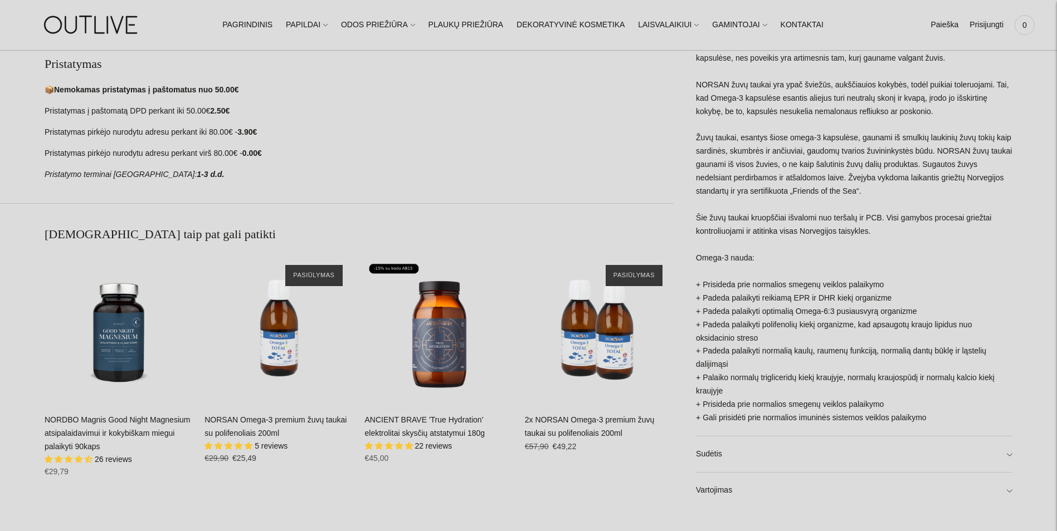
scroll to position [724, 0]
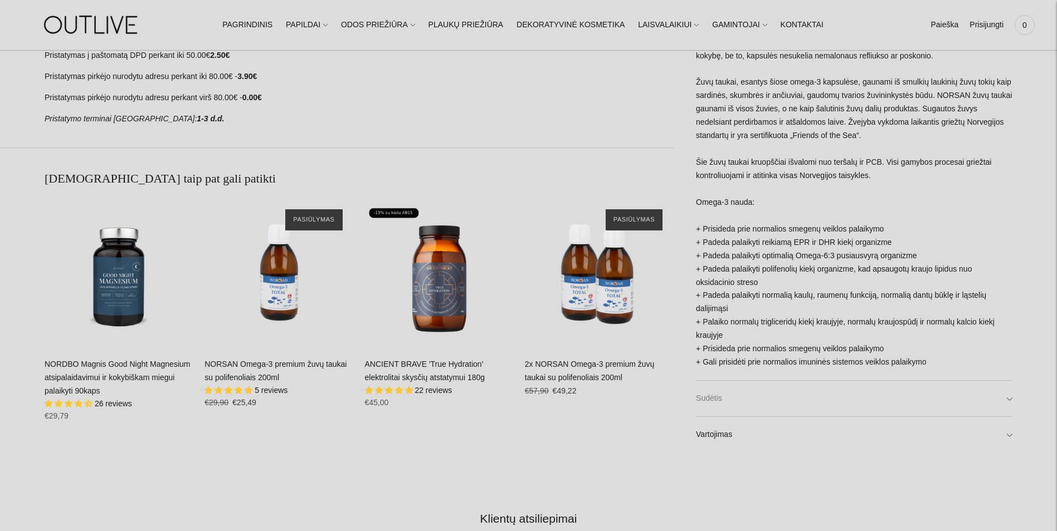
click at [918, 394] on link "Sudėtis" at bounding box center [854, 399] width 316 height 36
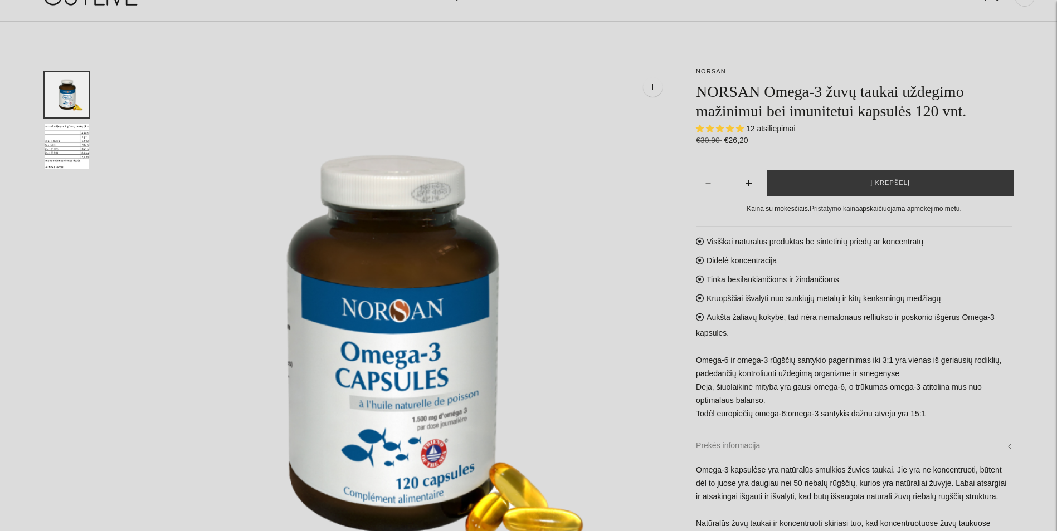
scroll to position [0, 0]
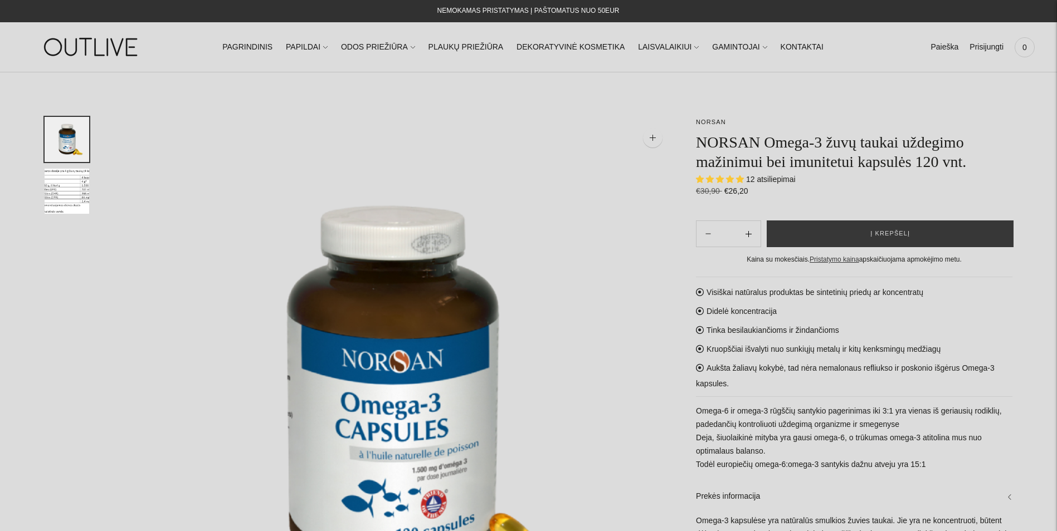
click at [755, 232] on button "Subtract product quantity" at bounding box center [748, 234] width 24 height 27
type input "**"
click at [829, 227] on button "Į krepšelį" at bounding box center [890, 234] width 247 height 27
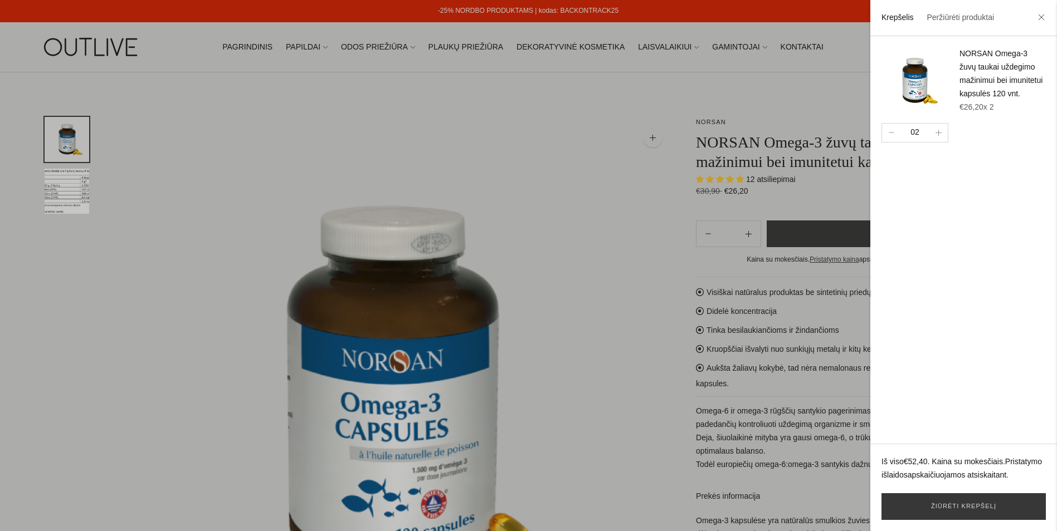
click at [747, 289] on div at bounding box center [528, 265] width 1057 height 531
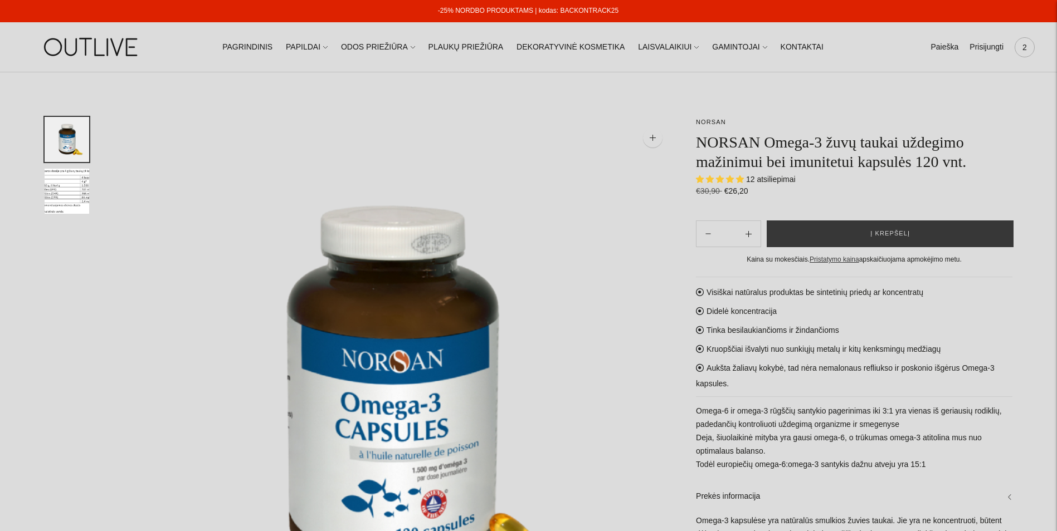
click at [1018, 45] on span "2" at bounding box center [1025, 48] width 16 height 16
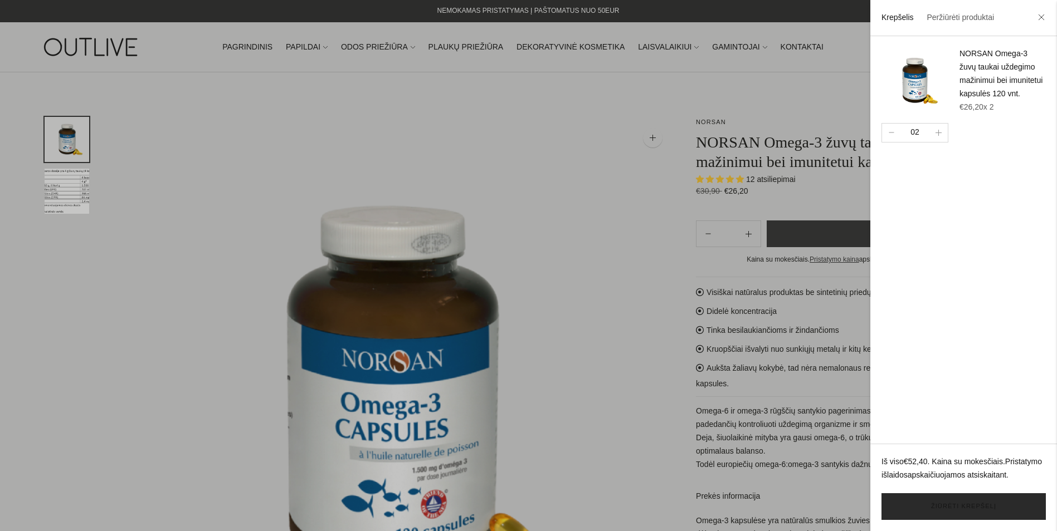
click at [974, 511] on link "Žiūrėti krepšelį" at bounding box center [963, 507] width 164 height 27
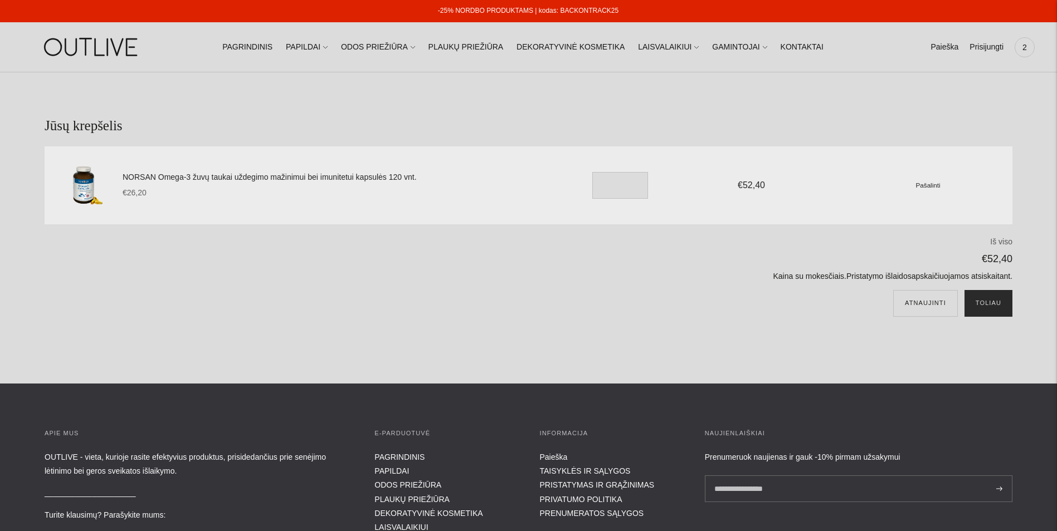
click at [994, 306] on button "Toliau" at bounding box center [988, 303] width 48 height 27
drag, startPoint x: 622, startPoint y: 9, endPoint x: 559, endPoint y: 16, distance: 62.8
click at [559, 16] on div "-25% NORDBO PRODUKTAMS | kodas: BACKONTRACK25" at bounding box center [527, 11] width 1057 height 22
drag, startPoint x: 558, startPoint y: 12, endPoint x: 586, endPoint y: 8, distance: 28.2
copy link "BACKONTRACK25"
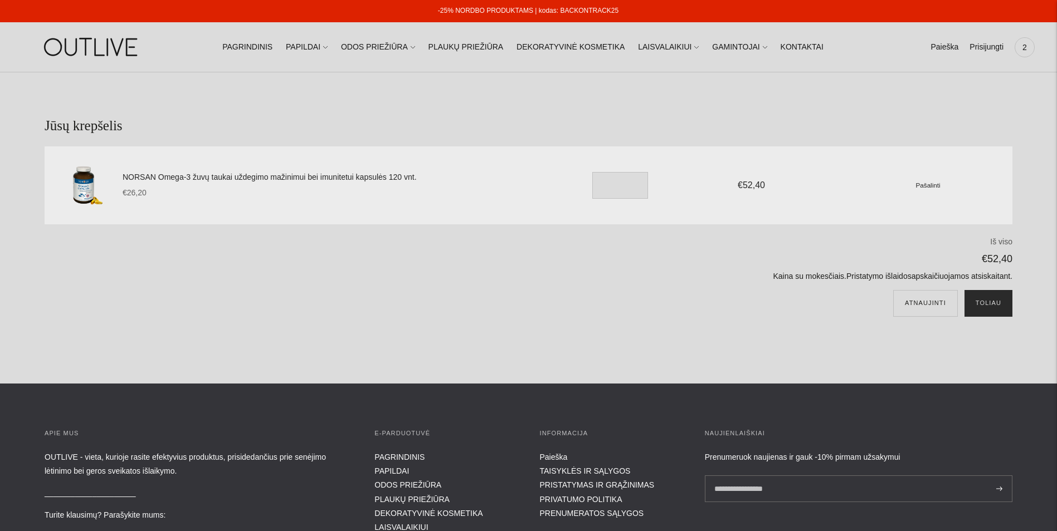
click at [992, 306] on button "Toliau" at bounding box center [988, 303] width 48 height 27
